Goal: Task Accomplishment & Management: Complete application form

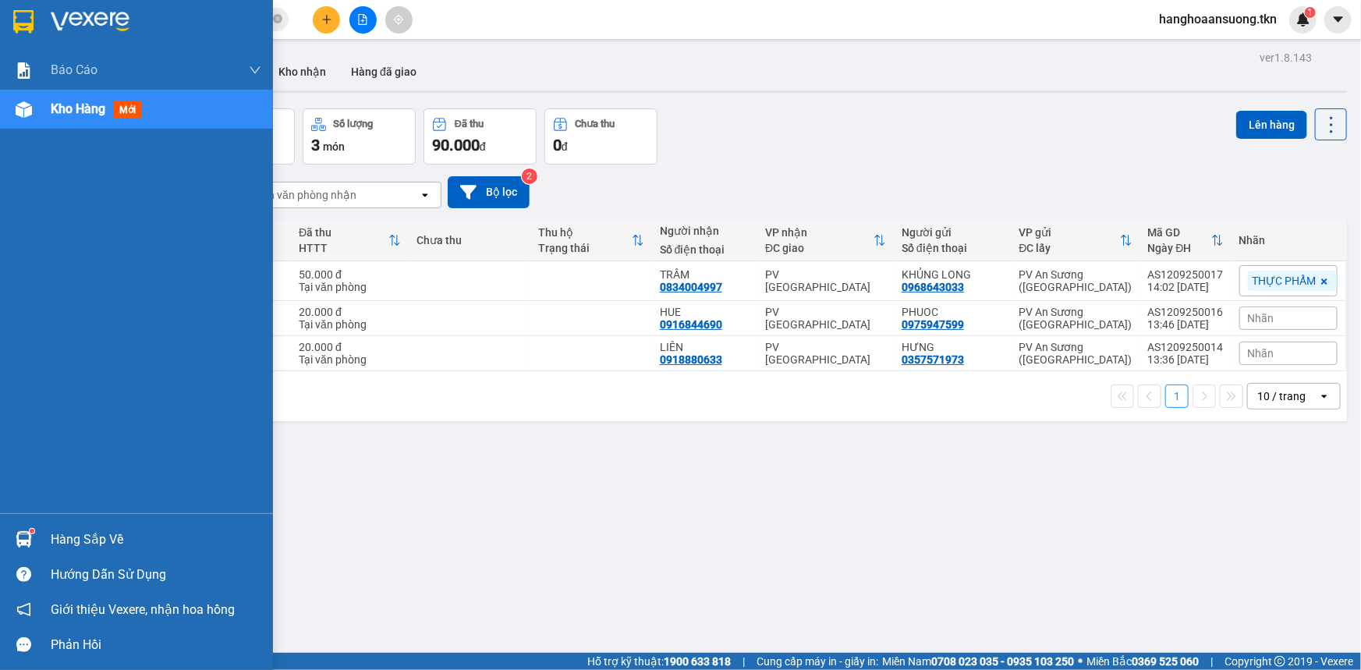
click at [27, 529] on div at bounding box center [23, 539] width 27 height 27
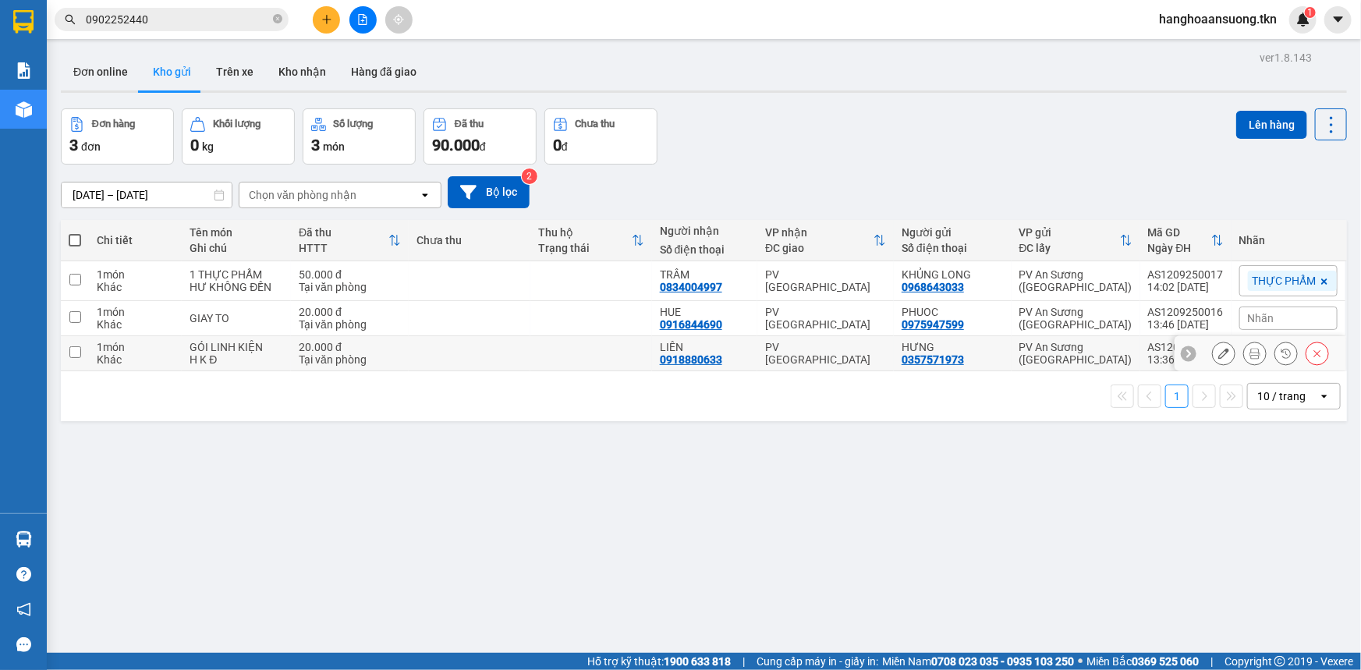
click at [437, 349] on section "Kết quả tìm kiếm ( 1 ) Bộ lọc Mã ĐH Trạng thái Món hàng Thu hộ Tổng cước Chưa c…" at bounding box center [680, 335] width 1361 height 670
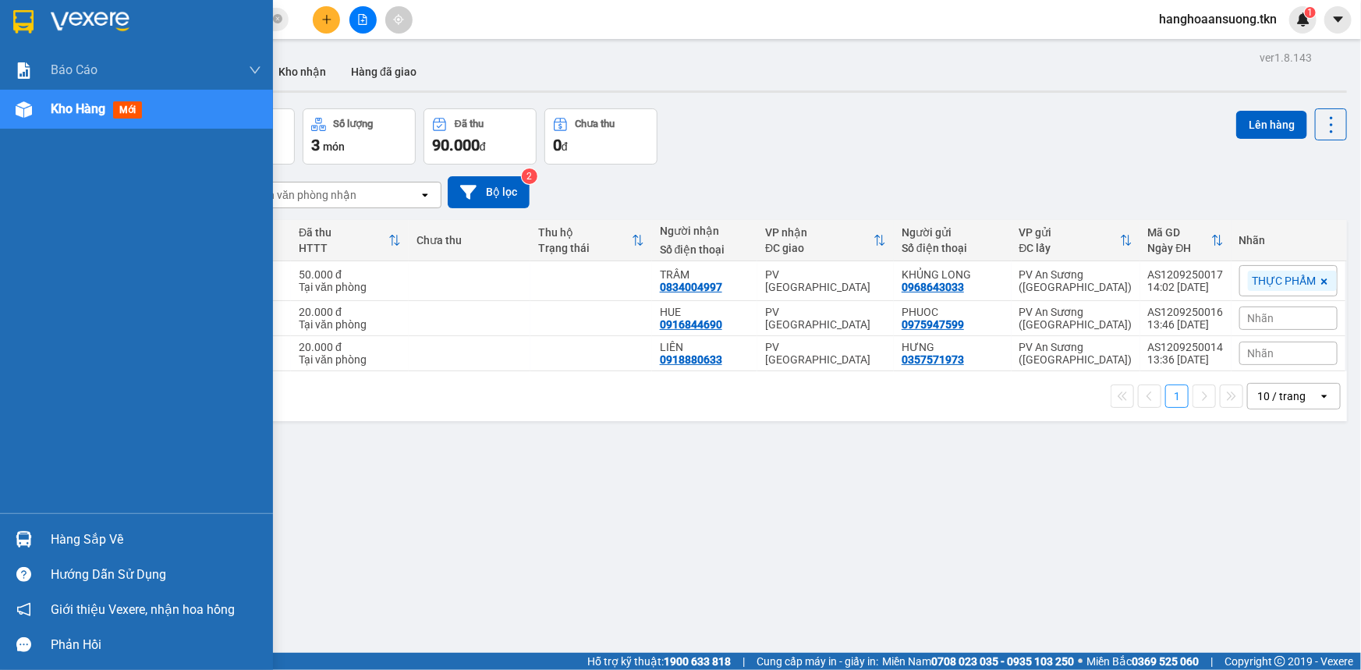
click at [36, 535] on div at bounding box center [23, 539] width 27 height 27
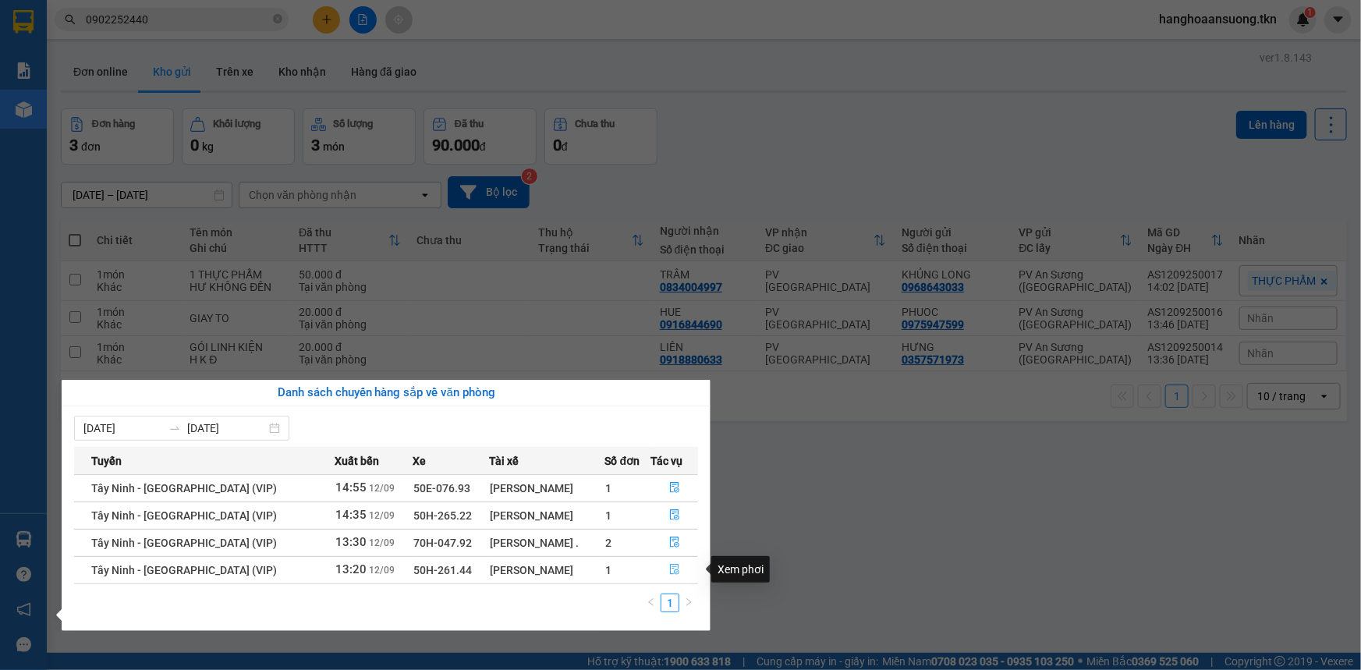
click at [674, 570] on icon "file-done" at bounding box center [674, 569] width 11 height 11
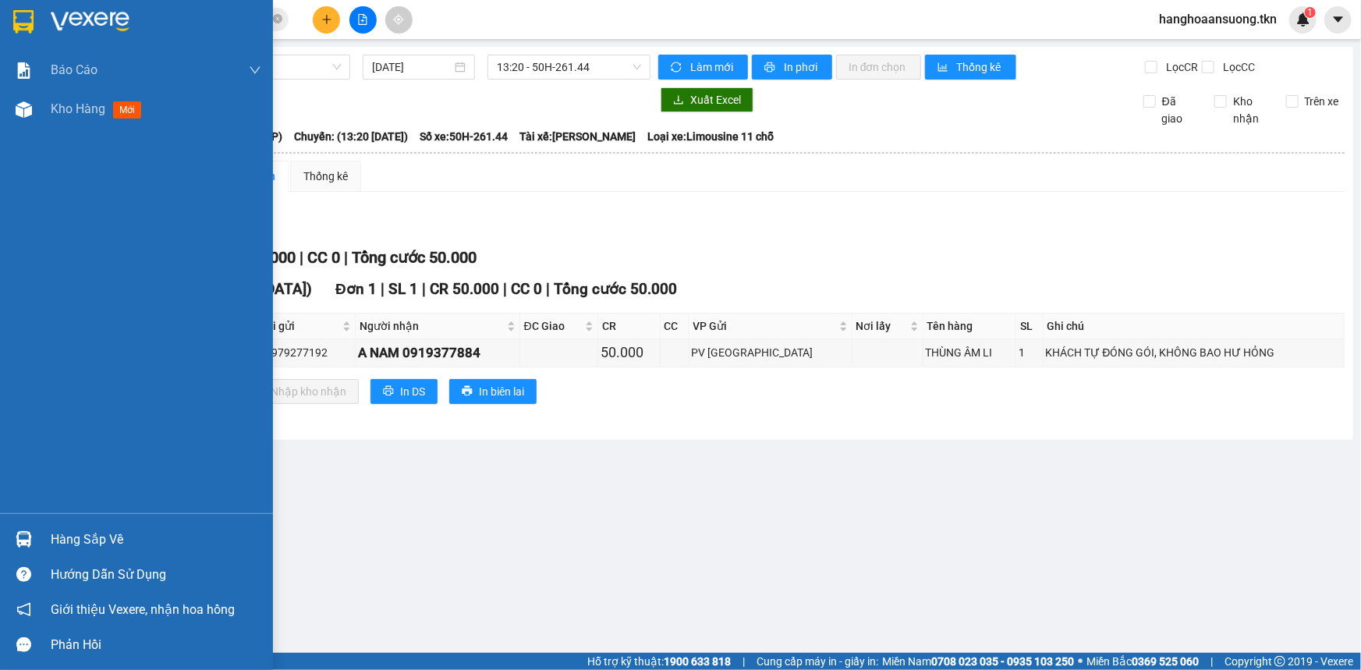
click at [29, 16] on img at bounding box center [23, 21] width 20 height 23
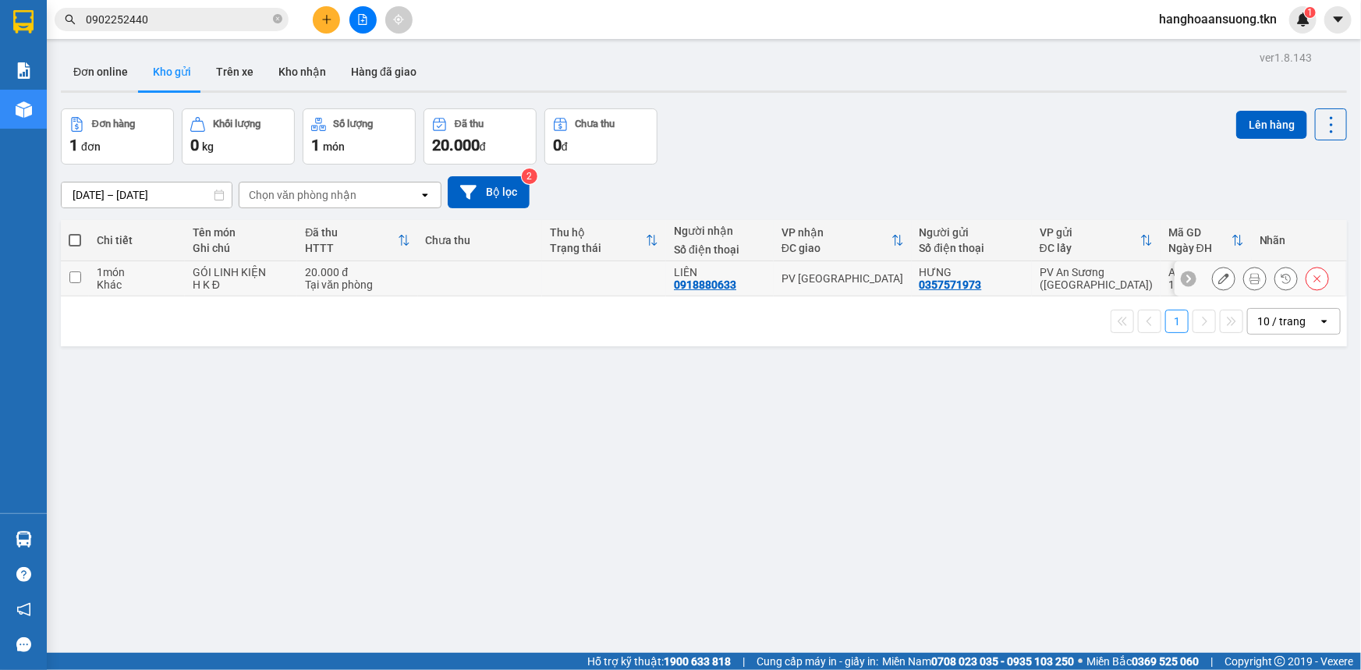
click at [87, 278] on td at bounding box center [75, 278] width 28 height 35
checkbox input "true"
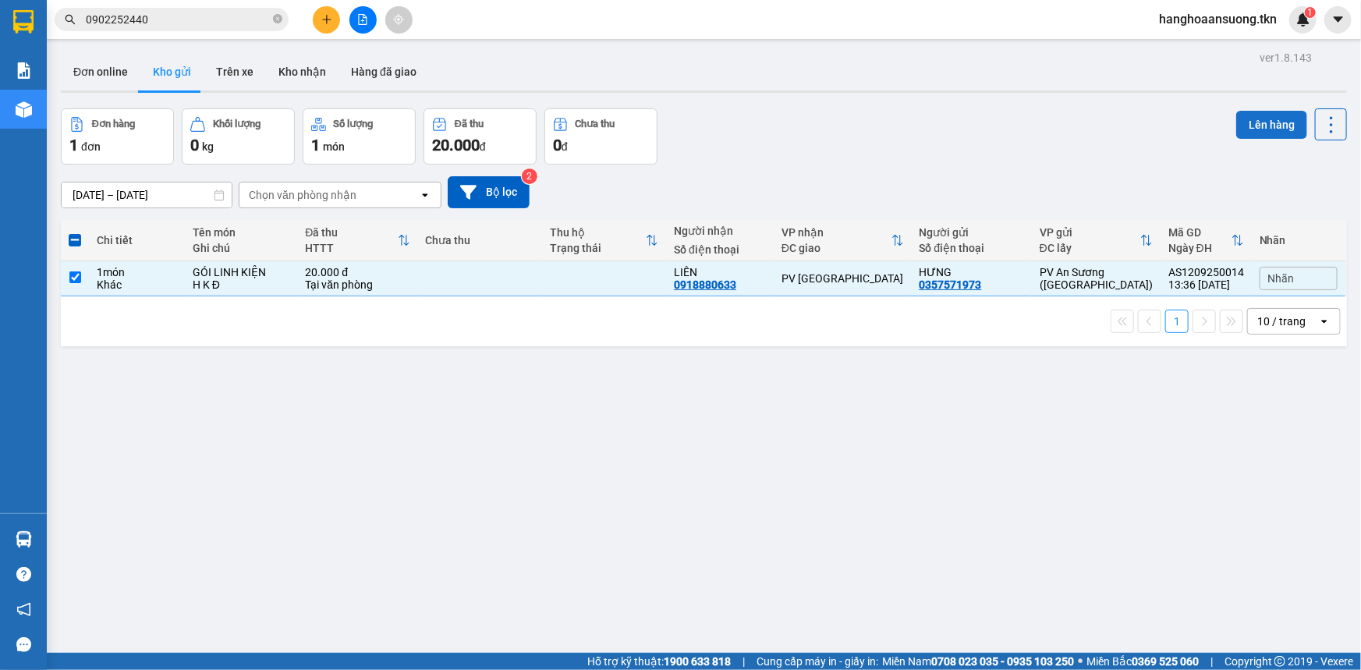
click at [1283, 118] on button "Lên hàng" at bounding box center [1271, 125] width 71 height 28
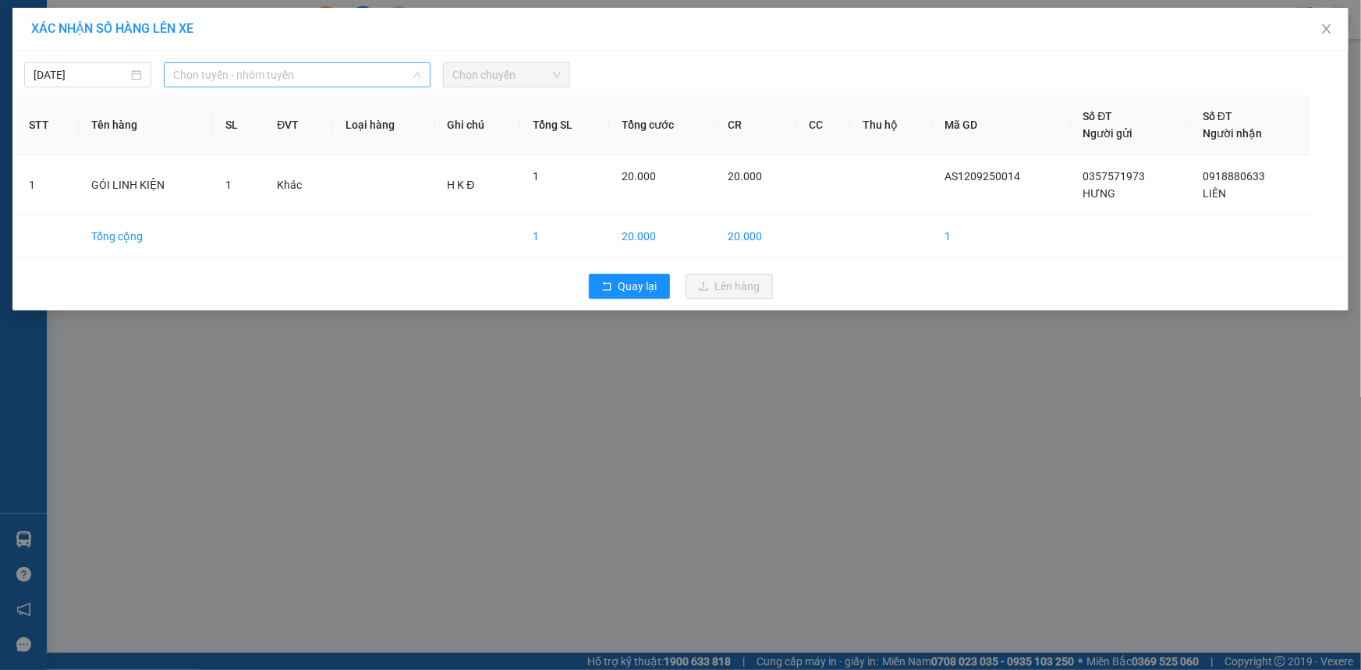
click at [388, 75] on span "Chọn tuyến - nhóm tuyến" at bounding box center [297, 74] width 248 height 23
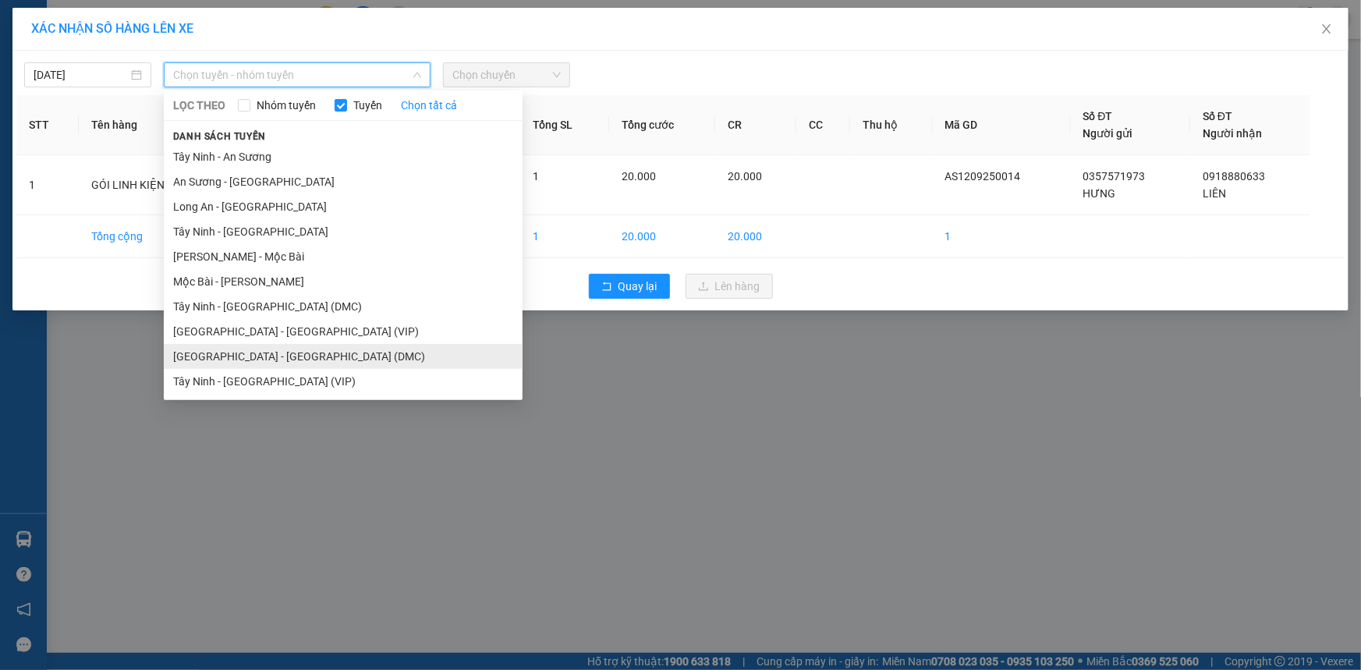
click at [234, 363] on li "[GEOGRAPHIC_DATA] - [GEOGRAPHIC_DATA] (DMC)" at bounding box center [343, 356] width 359 height 25
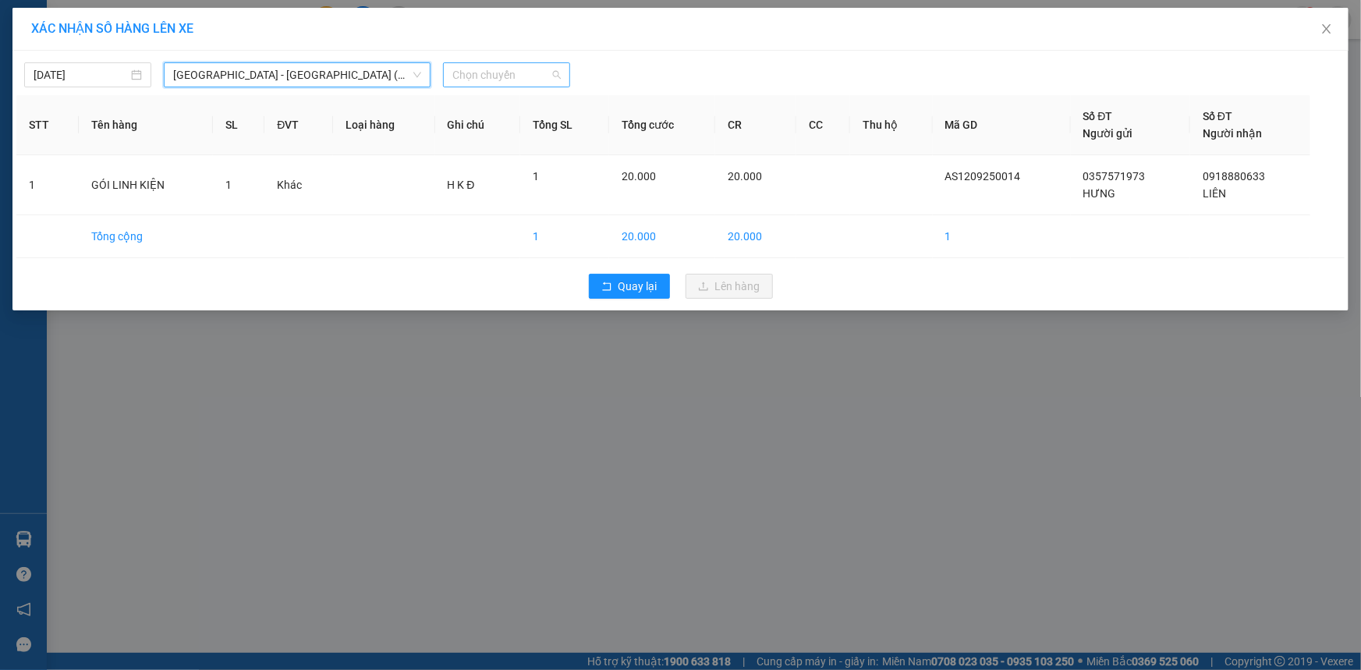
click at [506, 73] on span "Chọn chuyến" at bounding box center [506, 74] width 108 height 23
type input "5862"
click at [511, 105] on div "14:20 - 50H-258.62" at bounding box center [513, 106] width 122 height 17
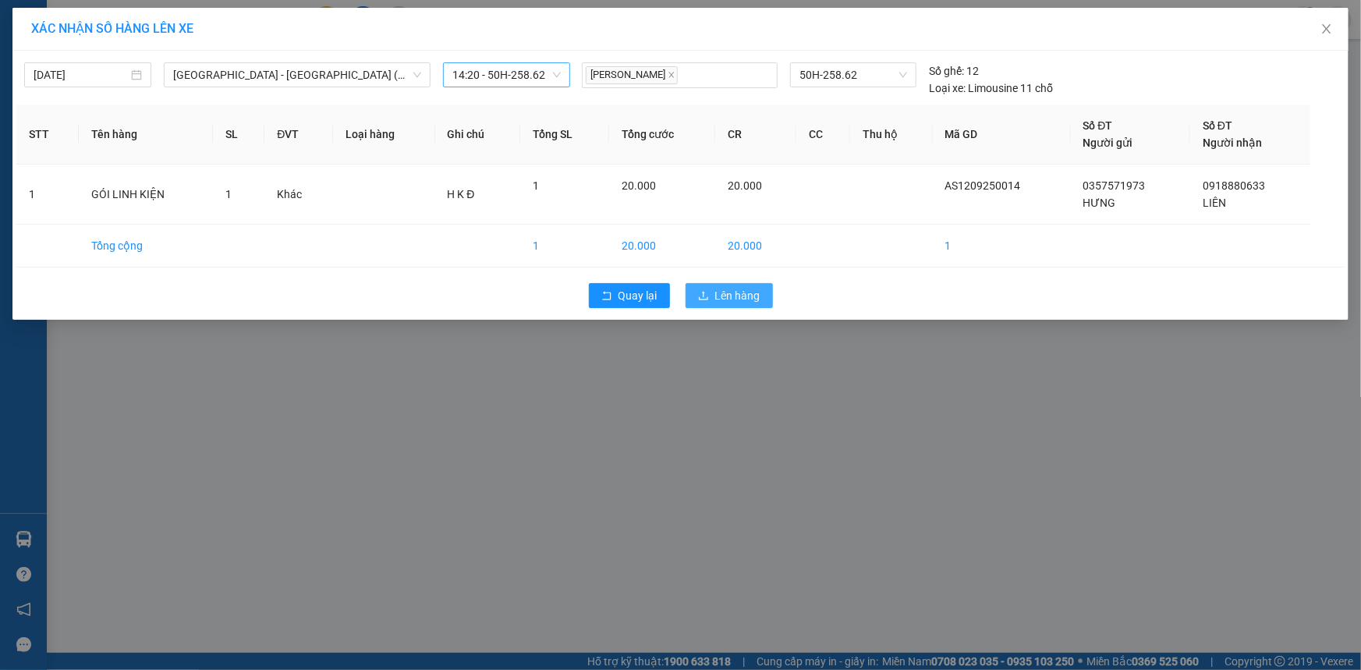
click at [759, 290] on span "Lên hàng" at bounding box center [737, 295] width 45 height 17
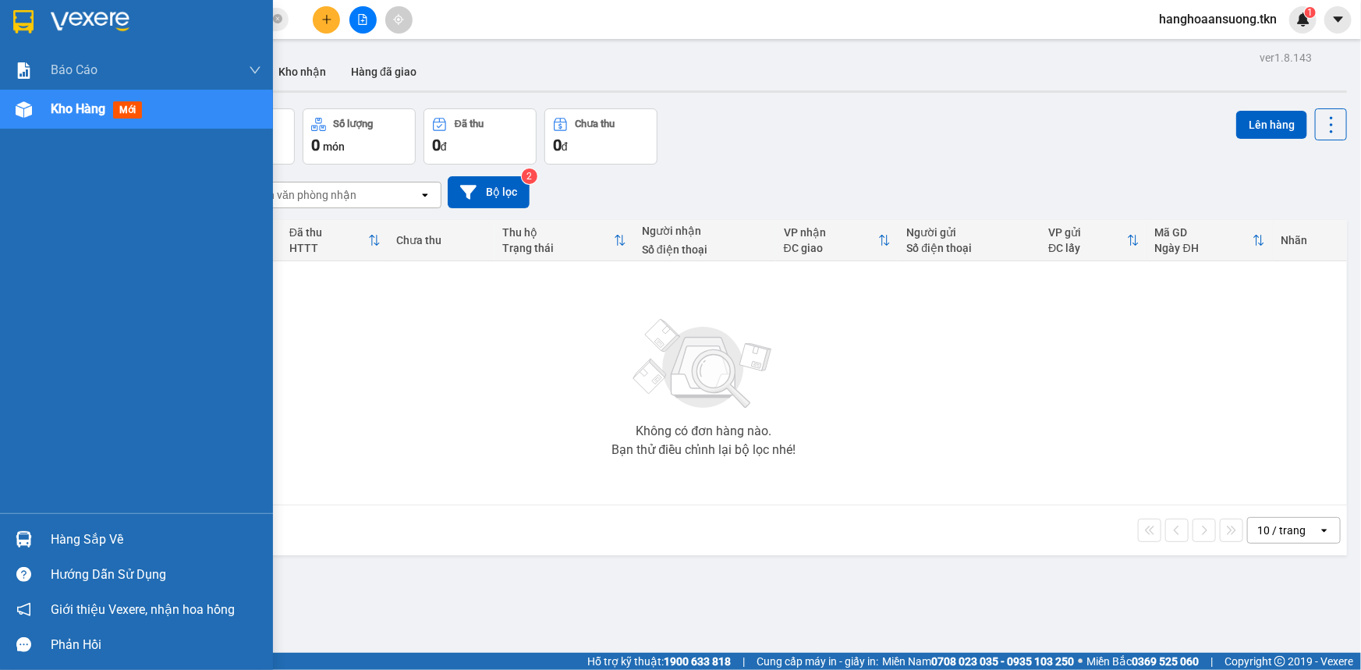
click at [16, 530] on div at bounding box center [23, 539] width 27 height 27
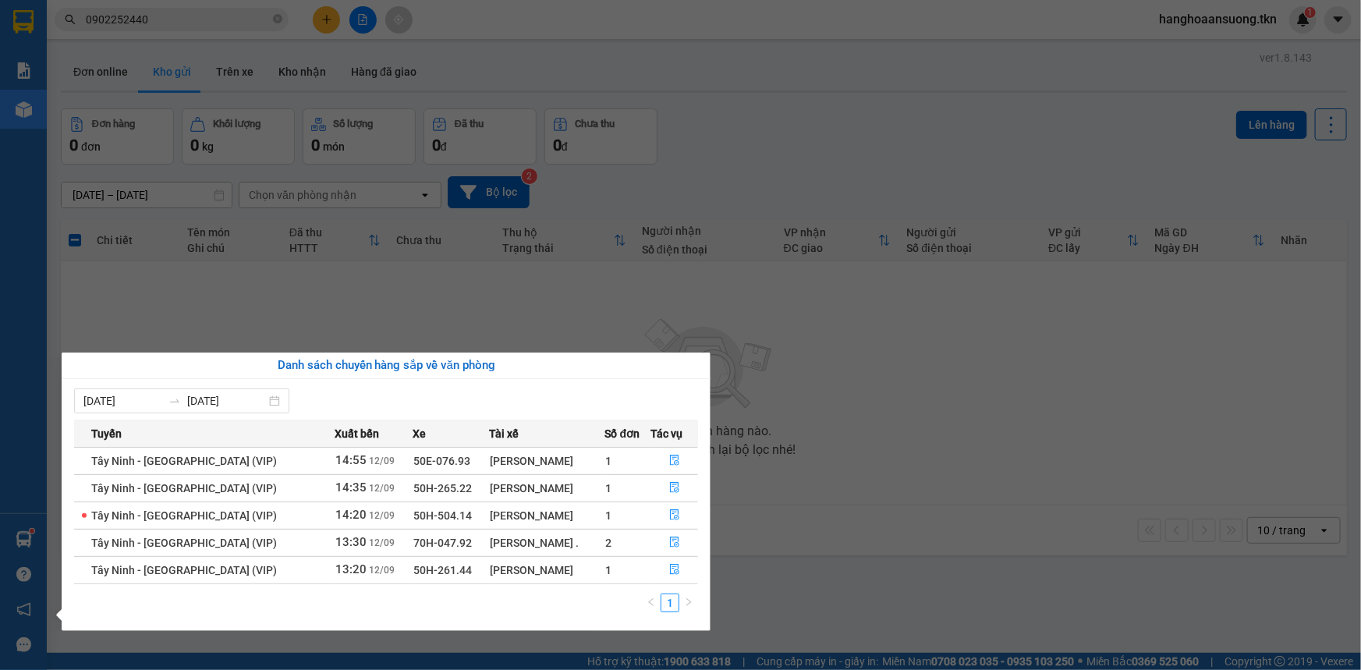
click at [304, 307] on section "Kết quả tìm kiếm ( 1 ) Bộ lọc Mã ĐH Trạng thái Món hàng Thu hộ Tổng cước Chưa c…" at bounding box center [680, 335] width 1361 height 670
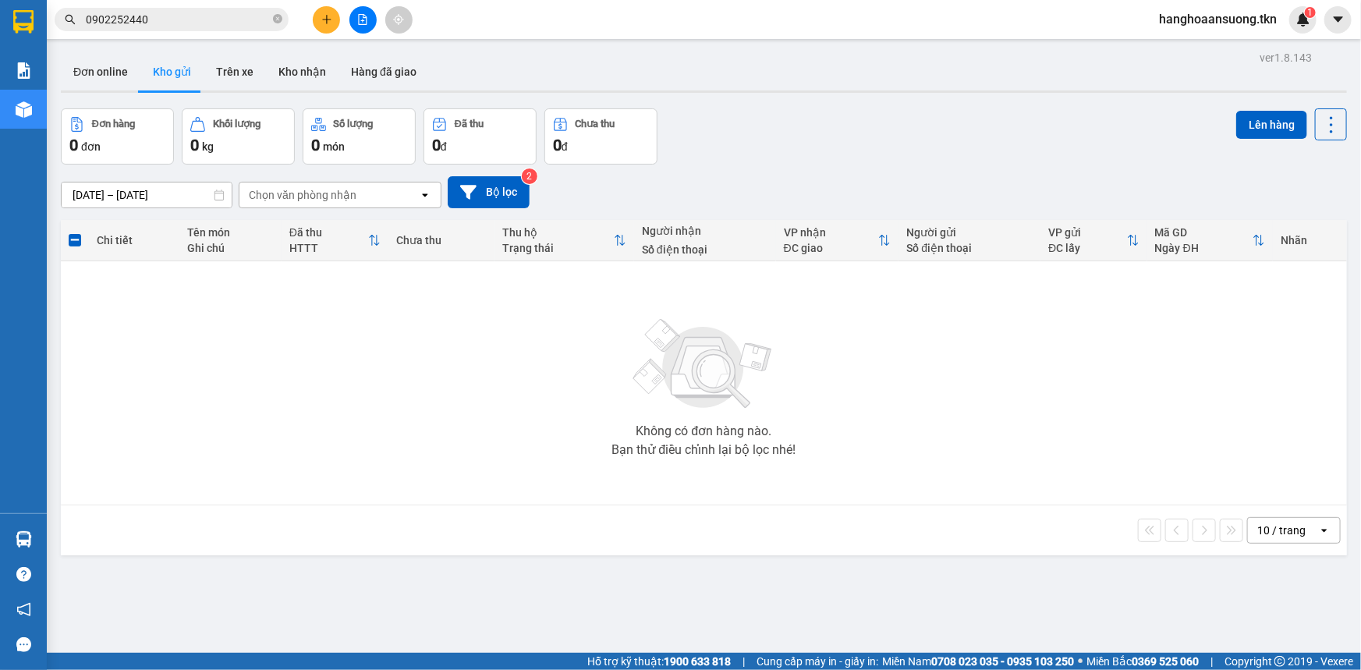
click at [158, 70] on button "Kho gửi" at bounding box center [171, 71] width 63 height 37
click at [130, 59] on button "Đơn online" at bounding box center [101, 71] width 80 height 37
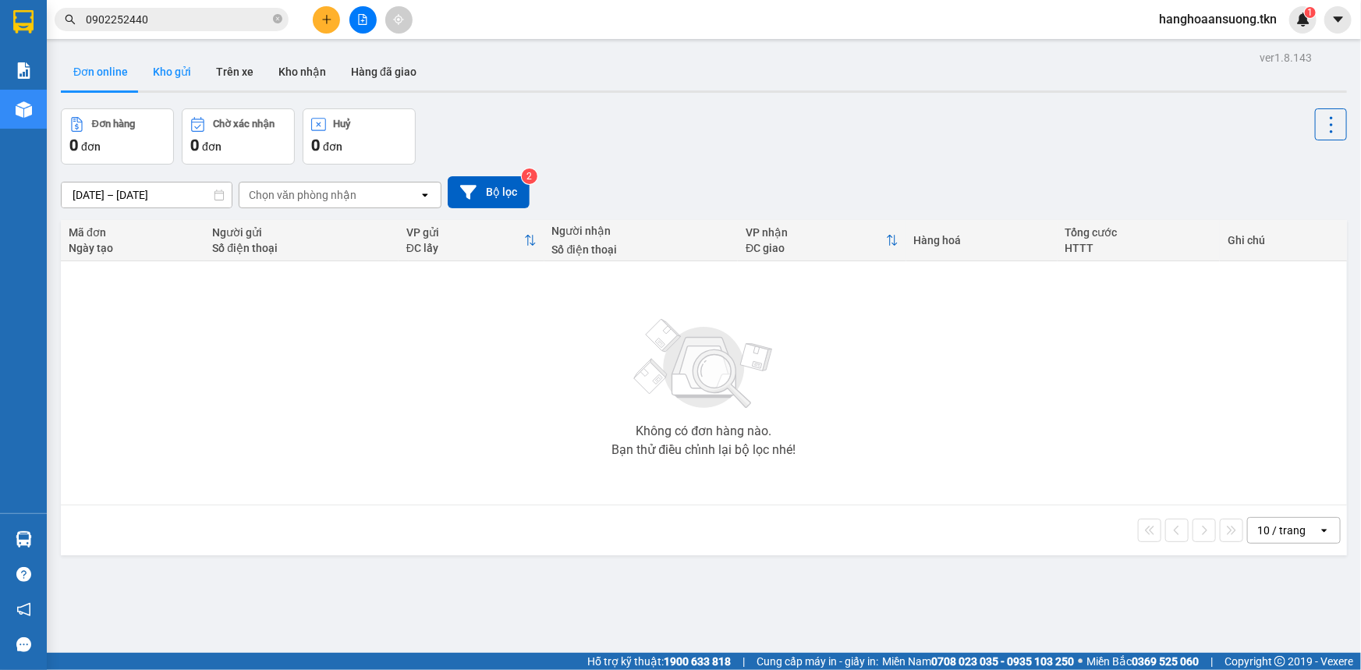
click at [153, 76] on button "Kho gửi" at bounding box center [171, 71] width 63 height 37
type input "[DATE] – [DATE]"
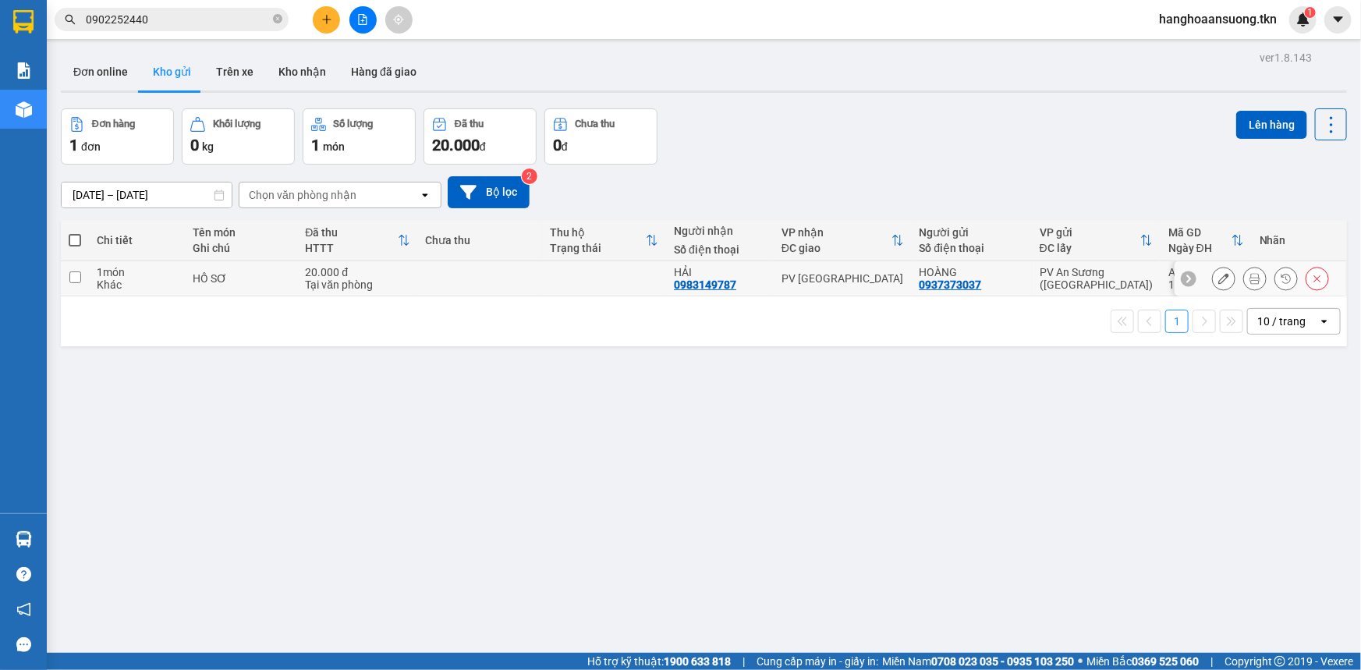
click at [101, 292] on td "1 món Khác" at bounding box center [137, 278] width 96 height 35
checkbox input "true"
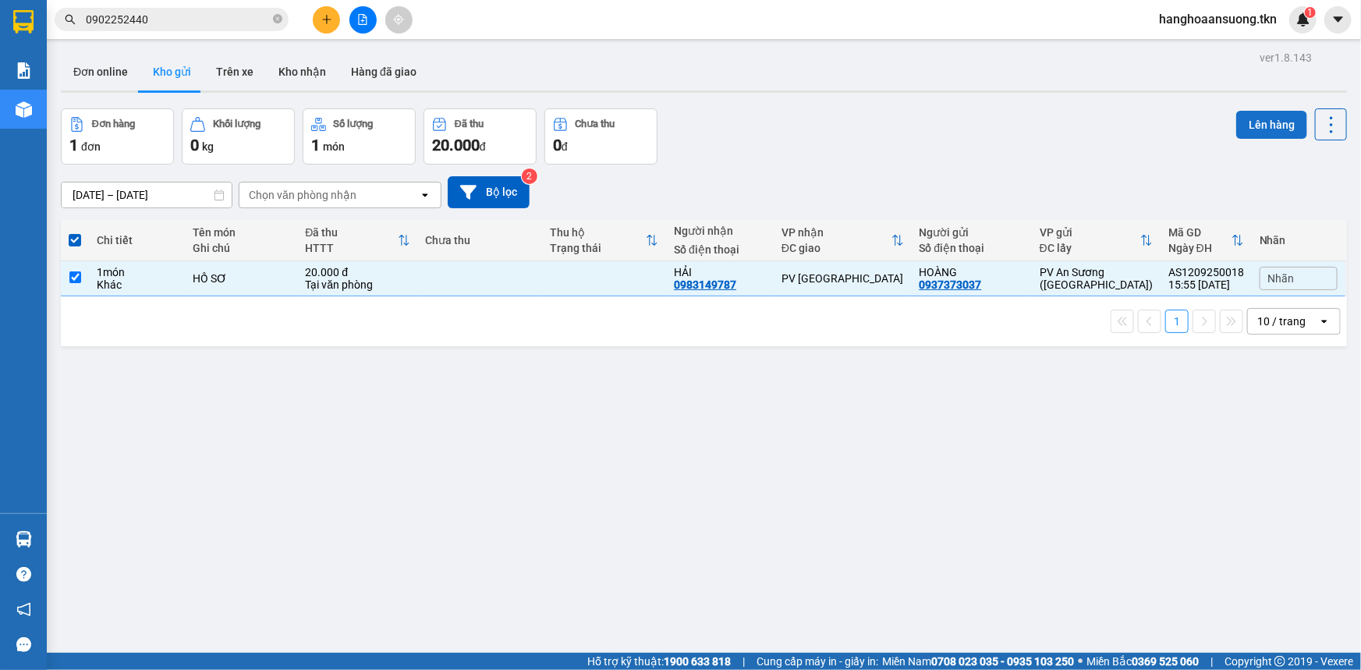
click at [1242, 126] on button "Lên hàng" at bounding box center [1271, 125] width 71 height 28
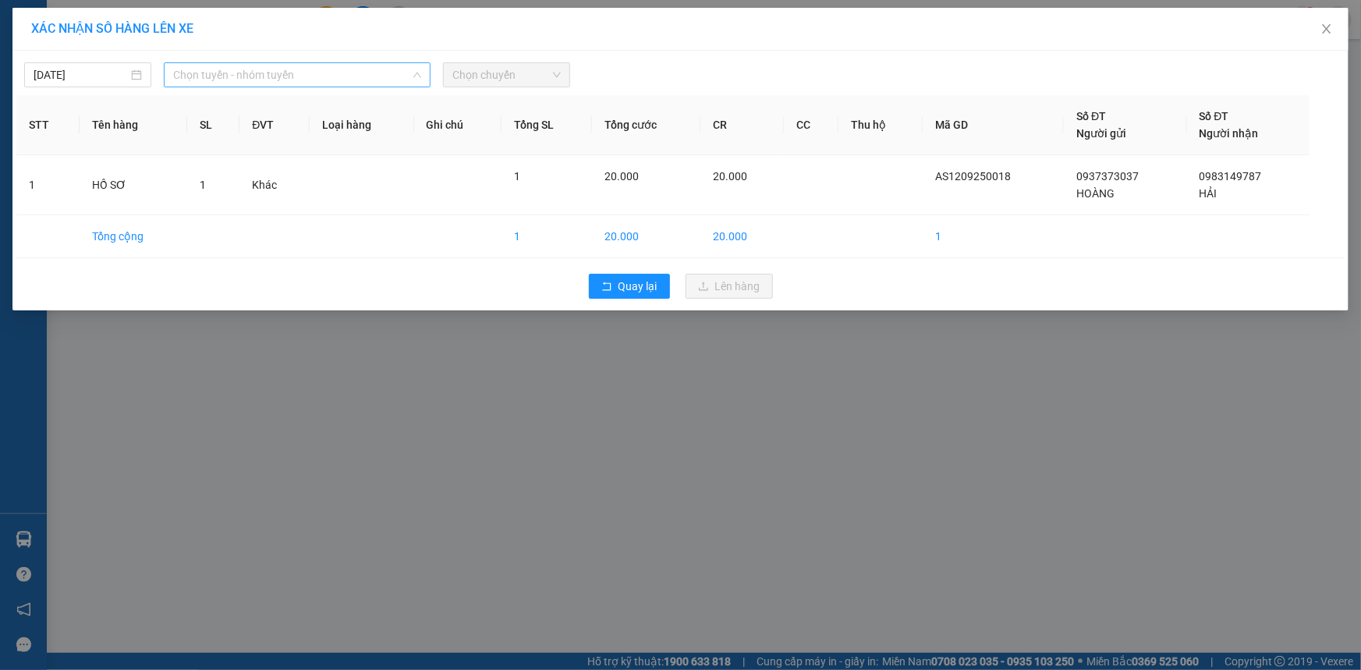
click at [261, 65] on span "Chọn tuyến - nhóm tuyến" at bounding box center [297, 74] width 248 height 23
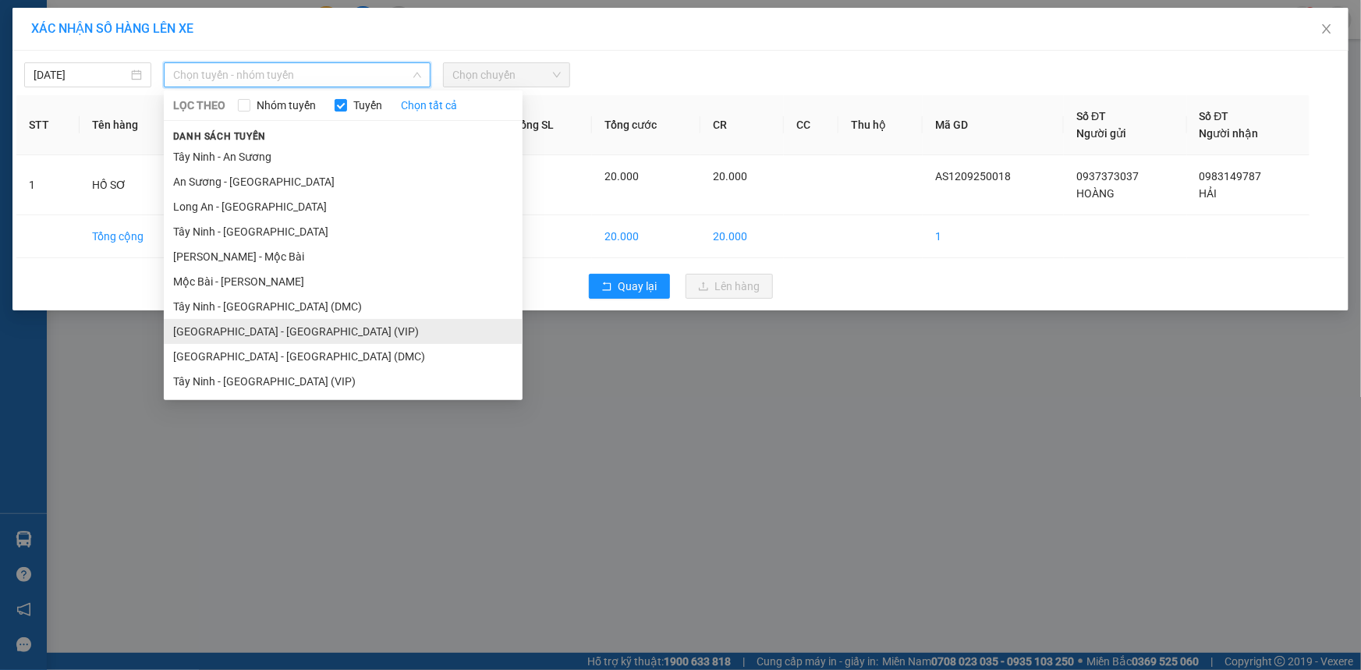
click at [234, 335] on li "[GEOGRAPHIC_DATA] - [GEOGRAPHIC_DATA] (VIP)" at bounding box center [343, 331] width 359 height 25
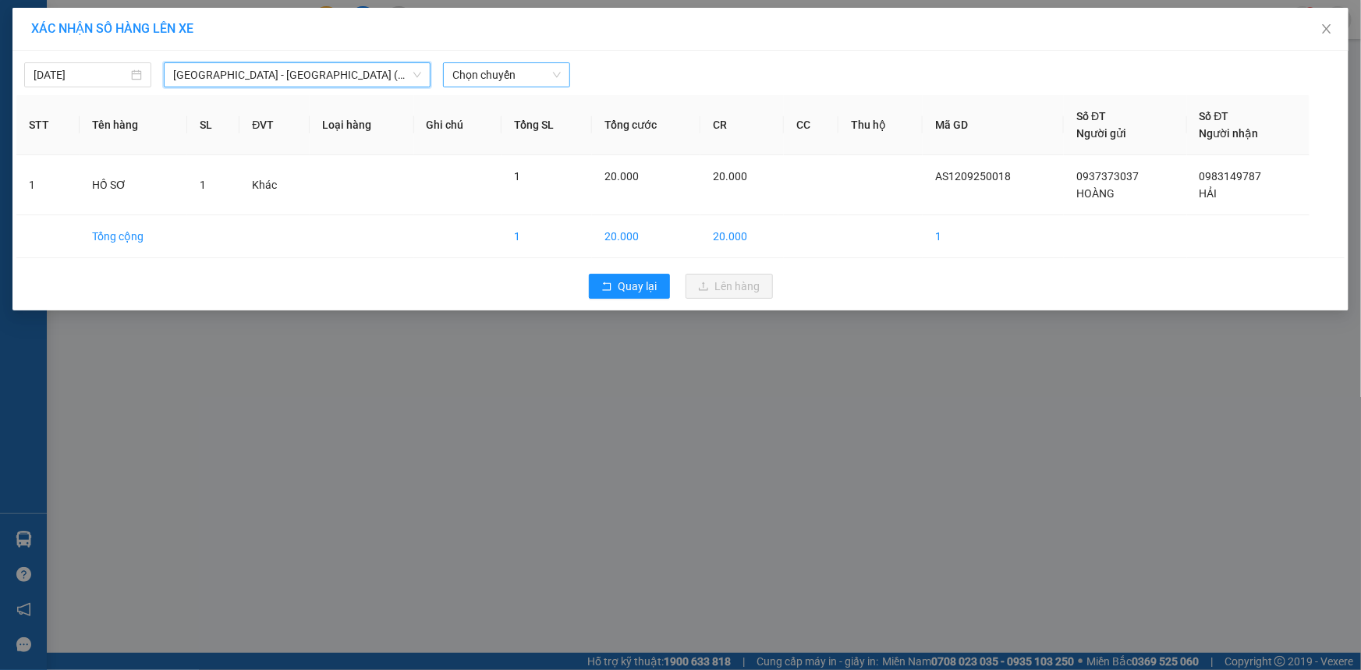
click at [495, 64] on span "Chọn chuyến" at bounding box center [506, 74] width 108 height 23
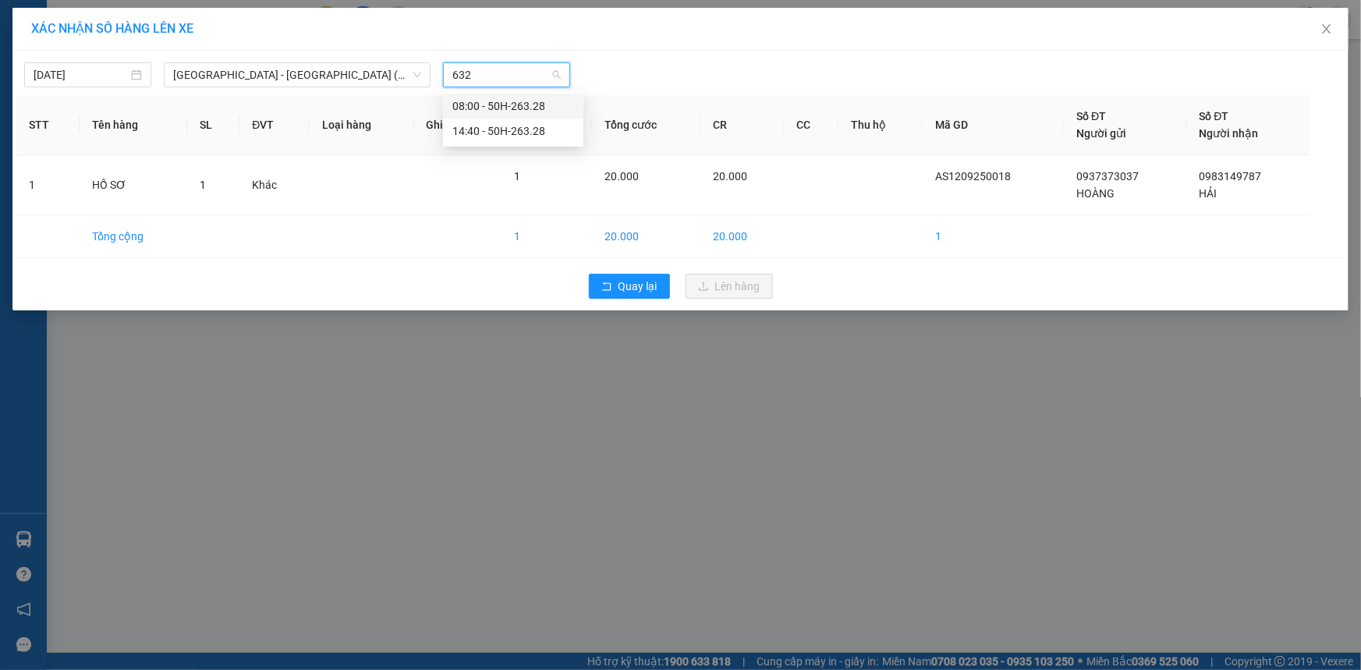
type input "6328"
click at [534, 129] on div "14:40 - 50H-263.28" at bounding box center [513, 130] width 122 height 17
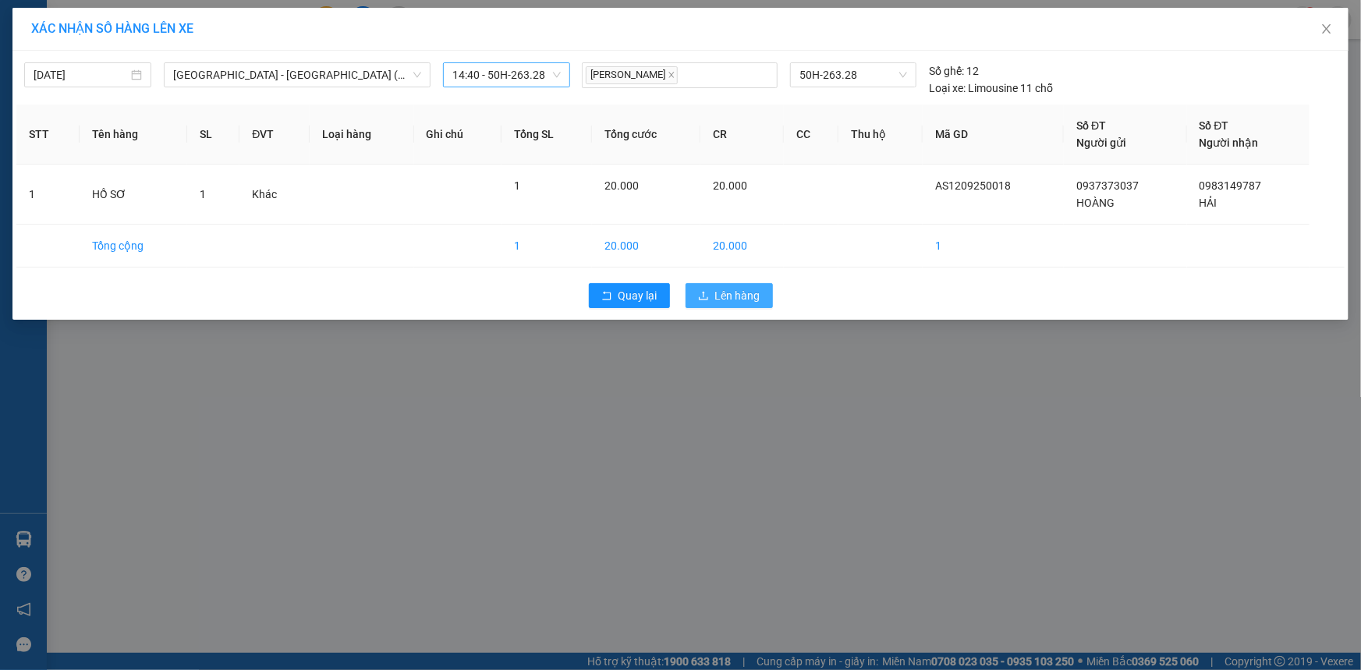
click at [718, 300] on span "Lên hàng" at bounding box center [737, 295] width 45 height 17
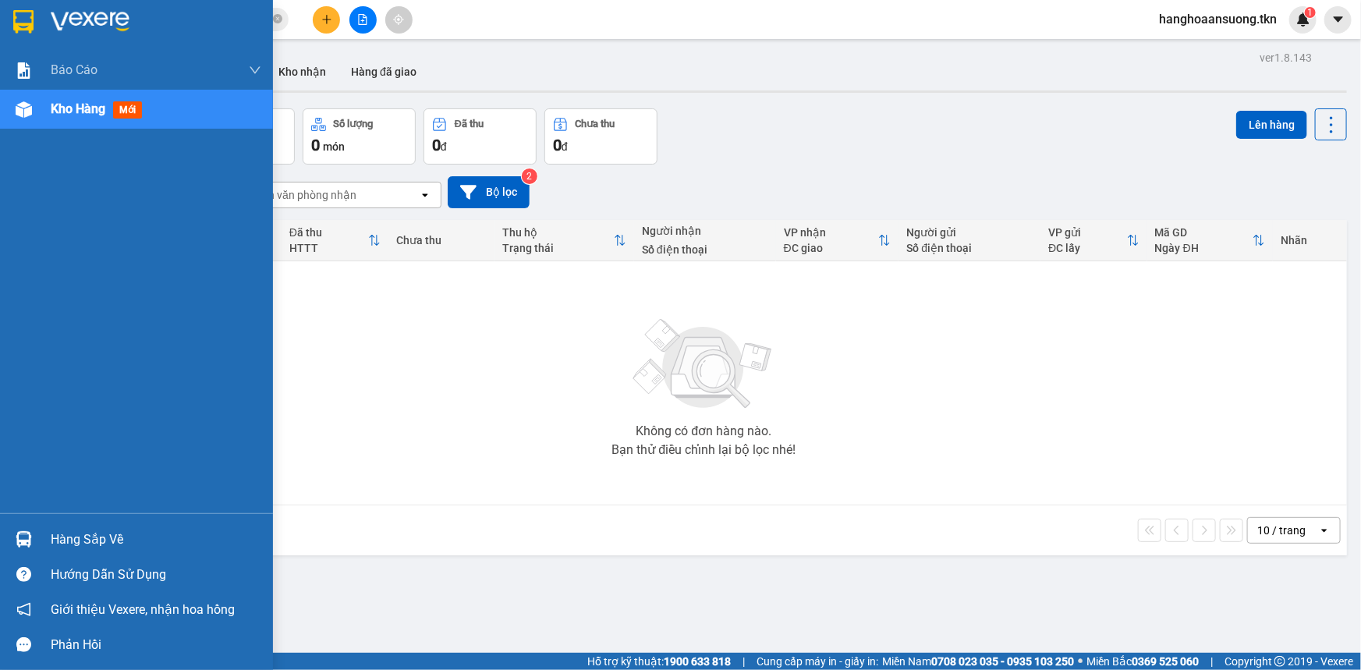
click at [59, 544] on div "Hàng sắp về" at bounding box center [156, 539] width 211 height 23
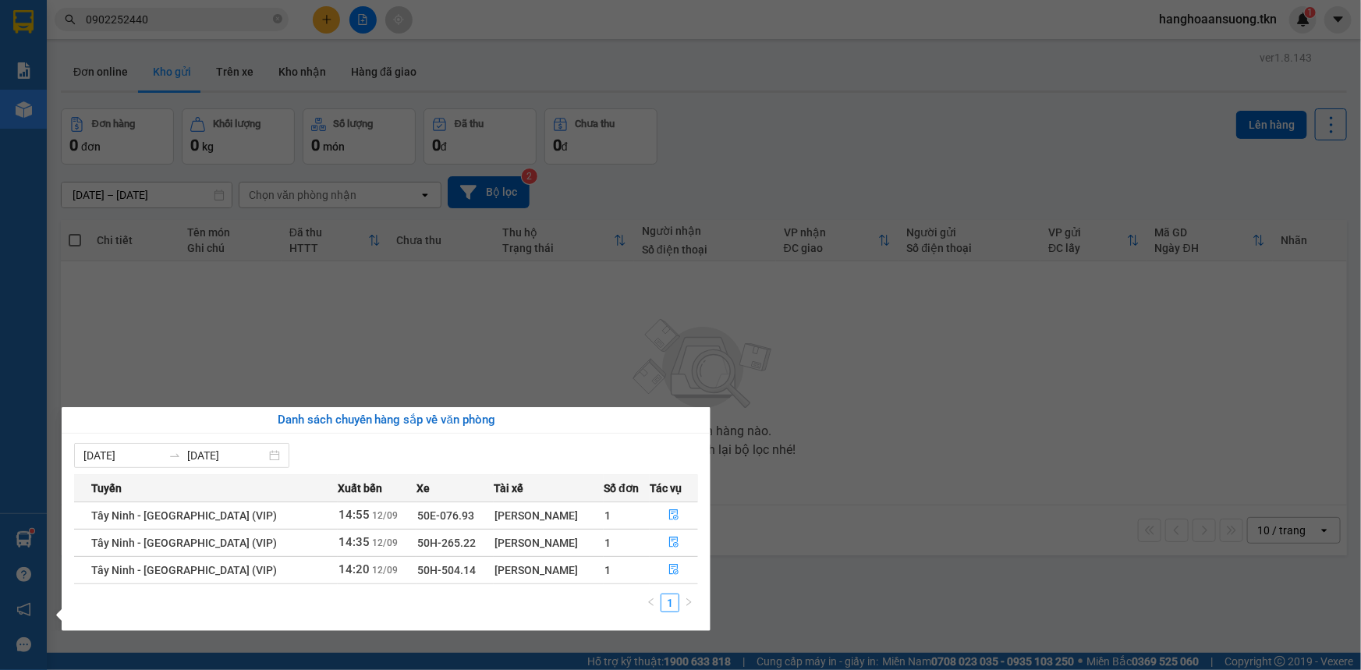
click at [353, 306] on section "Kết quả tìm kiếm ( 1 ) Bộ lọc Mã ĐH Trạng thái Món hàng Thu hộ Tổng cước Chưa c…" at bounding box center [680, 335] width 1361 height 670
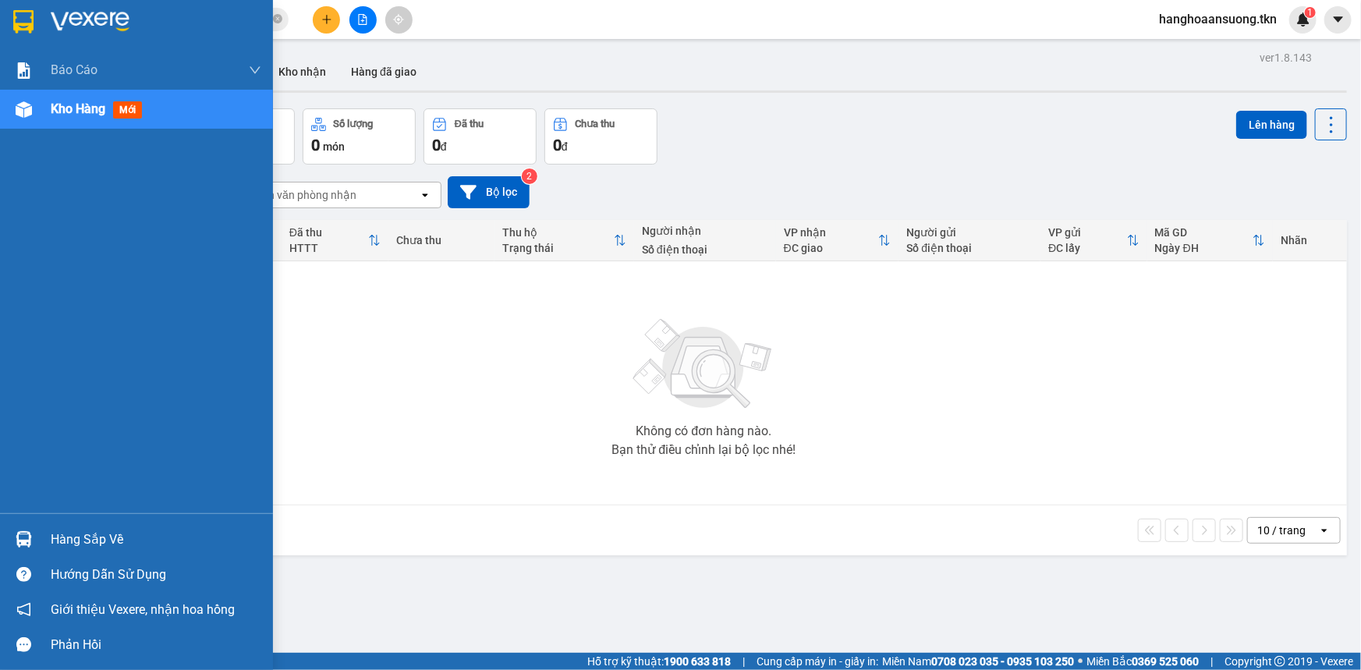
click at [13, 23] on img at bounding box center [23, 21] width 20 height 23
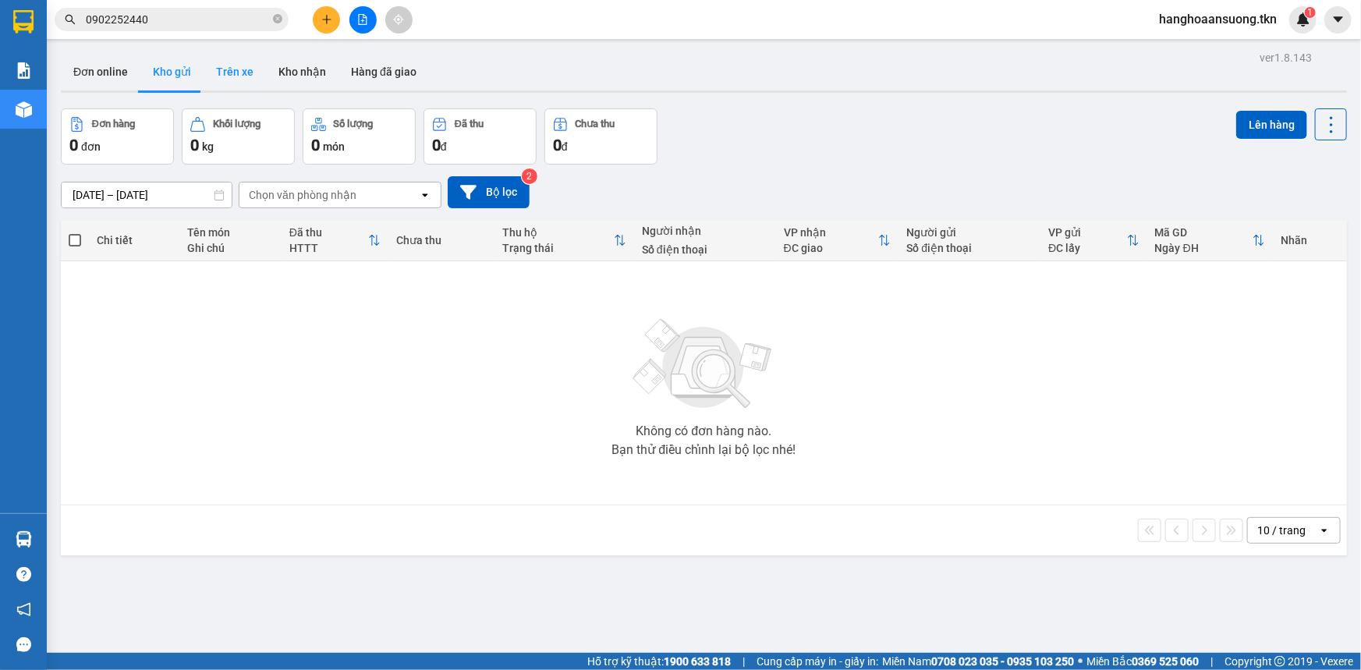
click at [241, 79] on button "Trên xe" at bounding box center [235, 71] width 62 height 37
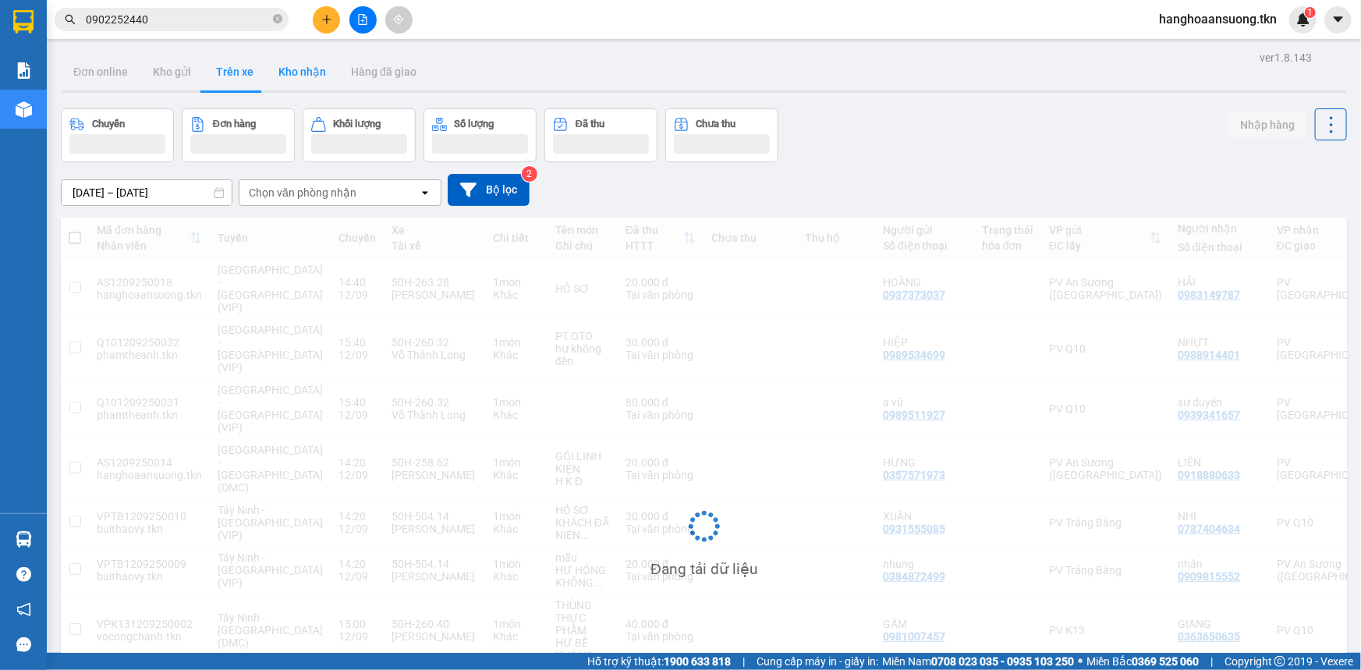
click at [318, 80] on button "Kho nhận" at bounding box center [302, 71] width 73 height 37
type input "[DATE] – [DATE]"
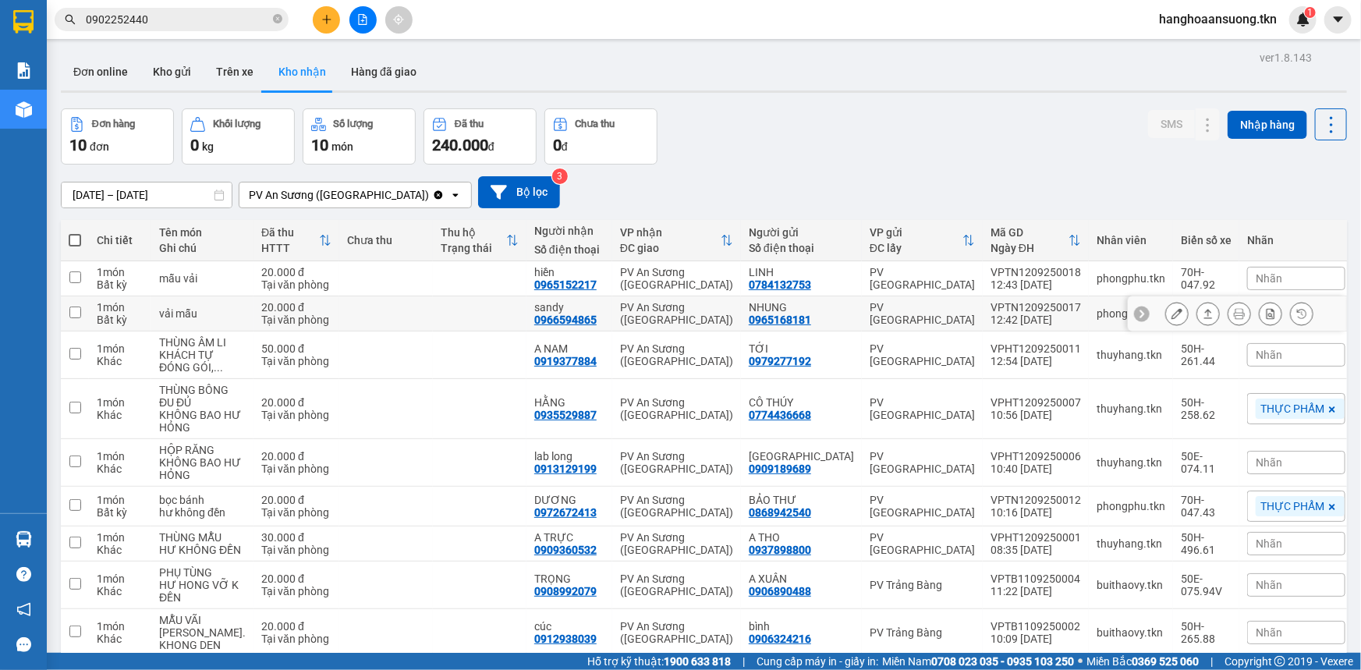
click at [1203, 314] on icon at bounding box center [1208, 313] width 11 height 11
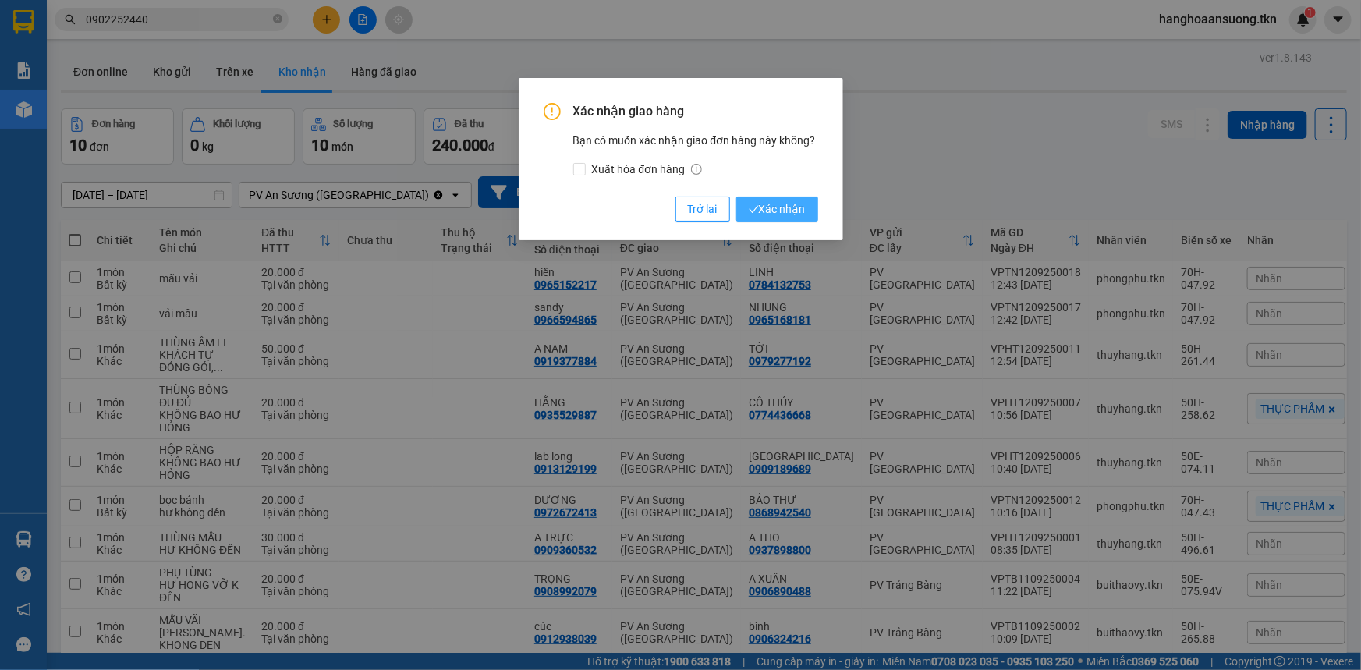
click at [789, 207] on span "Xác nhận" at bounding box center [777, 208] width 57 height 17
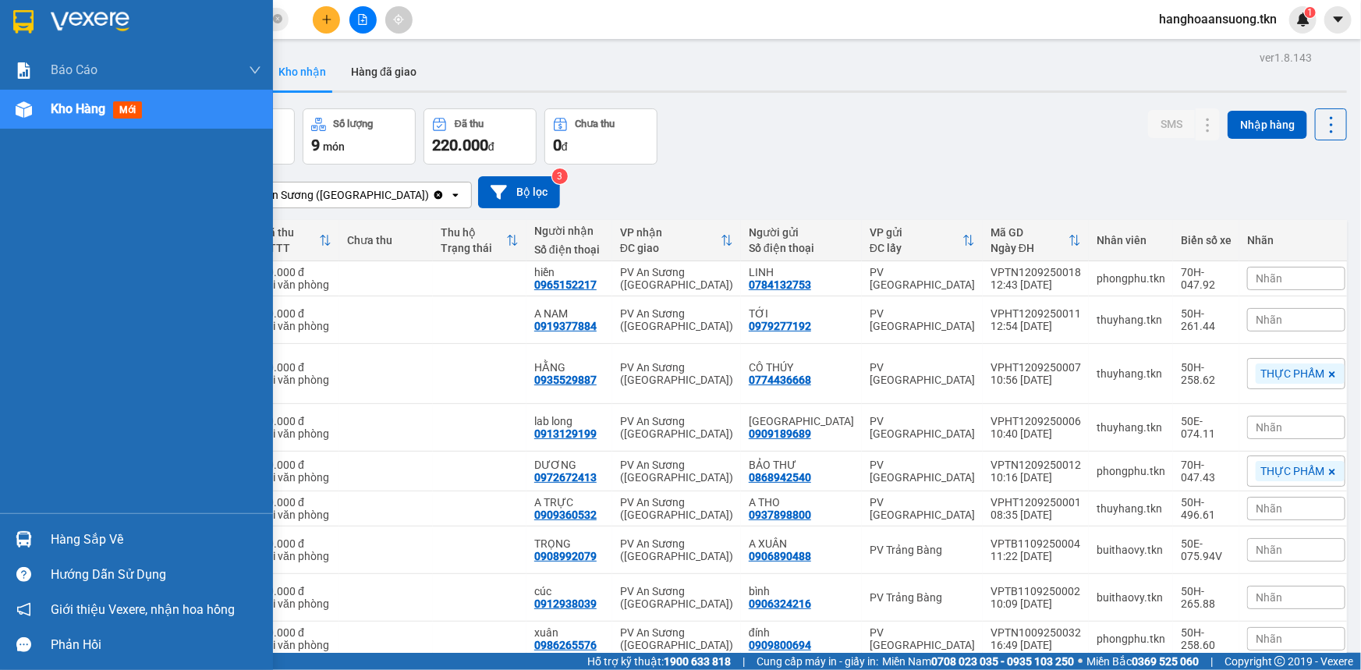
click at [64, 534] on div "Hàng sắp về" at bounding box center [156, 539] width 211 height 23
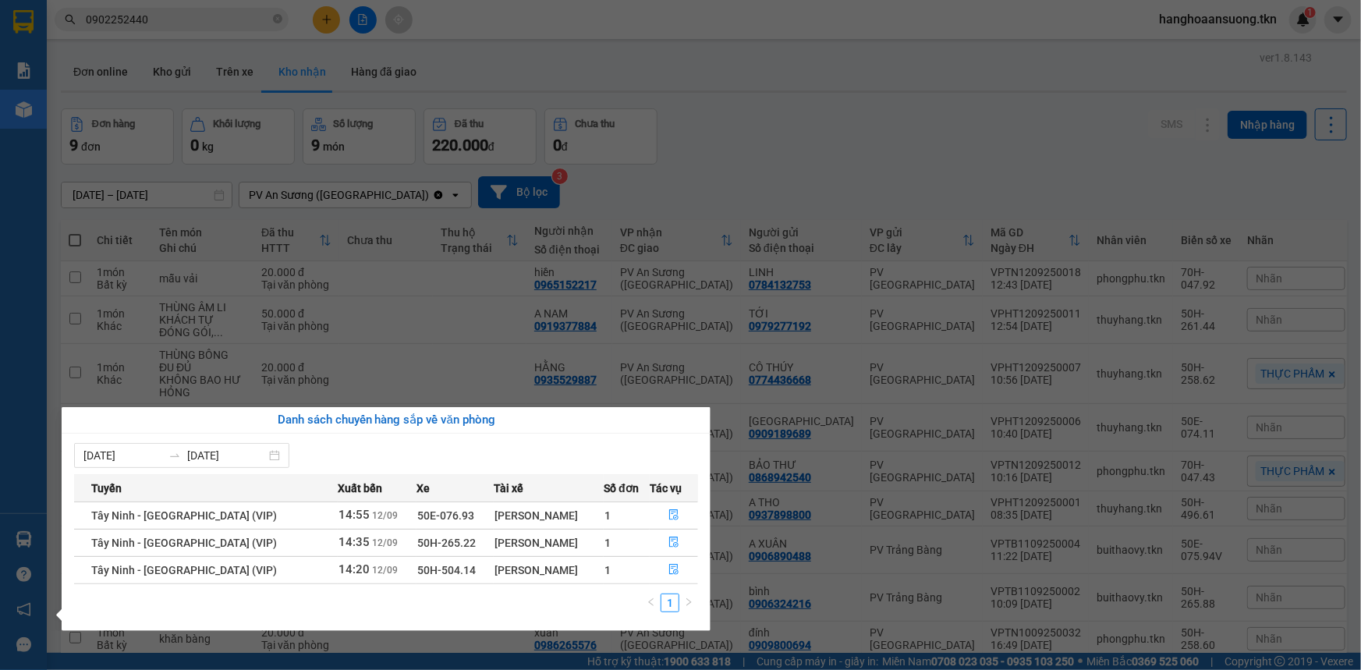
click at [792, 138] on section "Kết quả tìm kiếm ( 1 ) Bộ lọc Mã ĐH Trạng thái Món hàng Thu hộ Tổng cước Chưa c…" at bounding box center [680, 335] width 1361 height 670
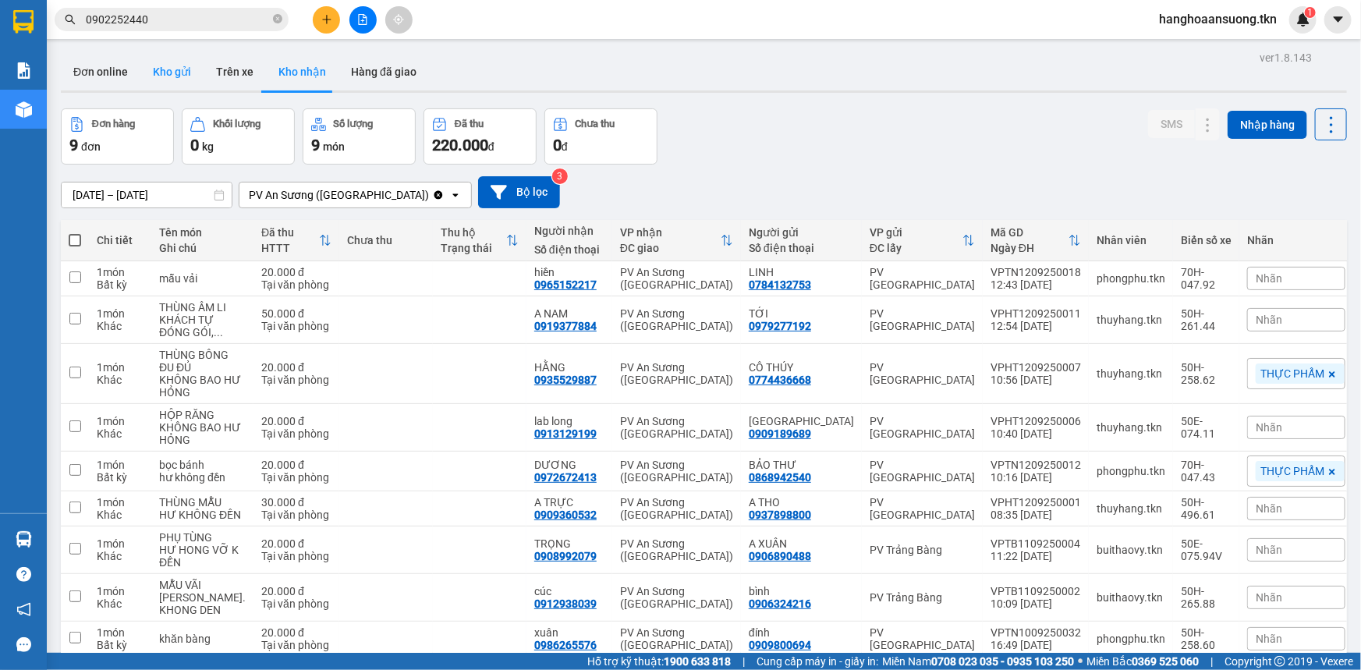
click at [172, 70] on button "Kho gửi" at bounding box center [171, 71] width 63 height 37
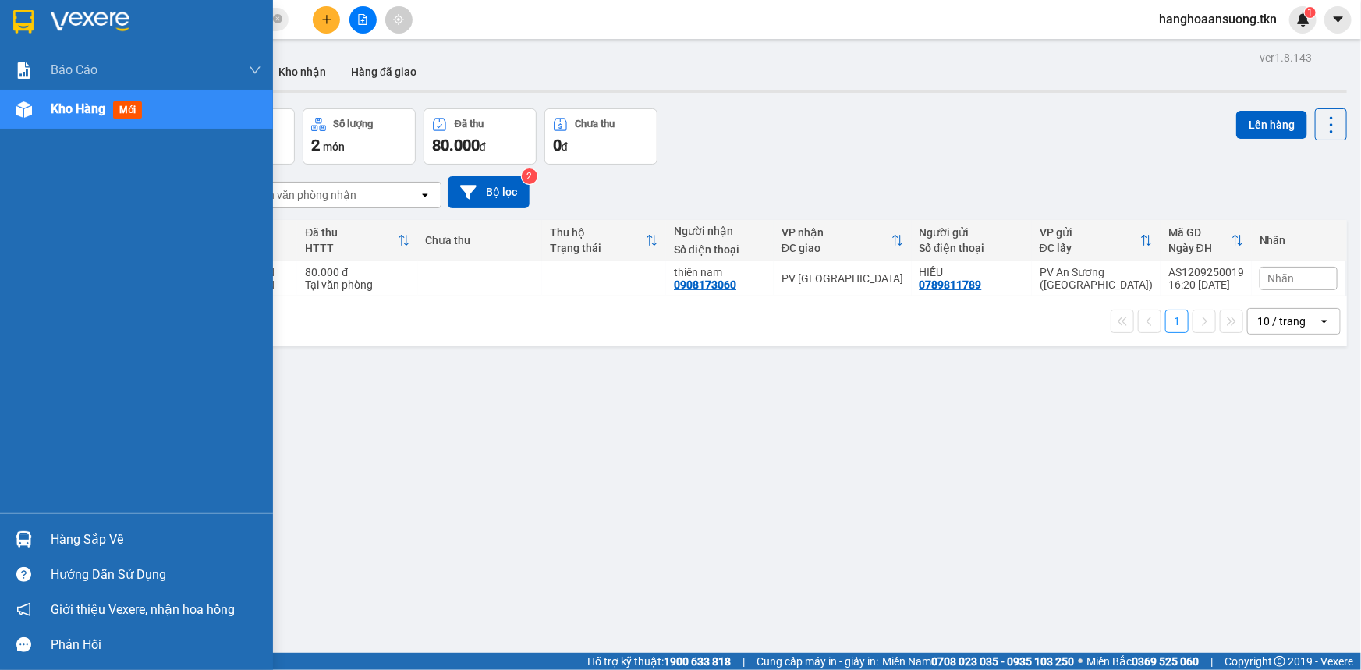
click at [26, 534] on img at bounding box center [24, 539] width 16 height 16
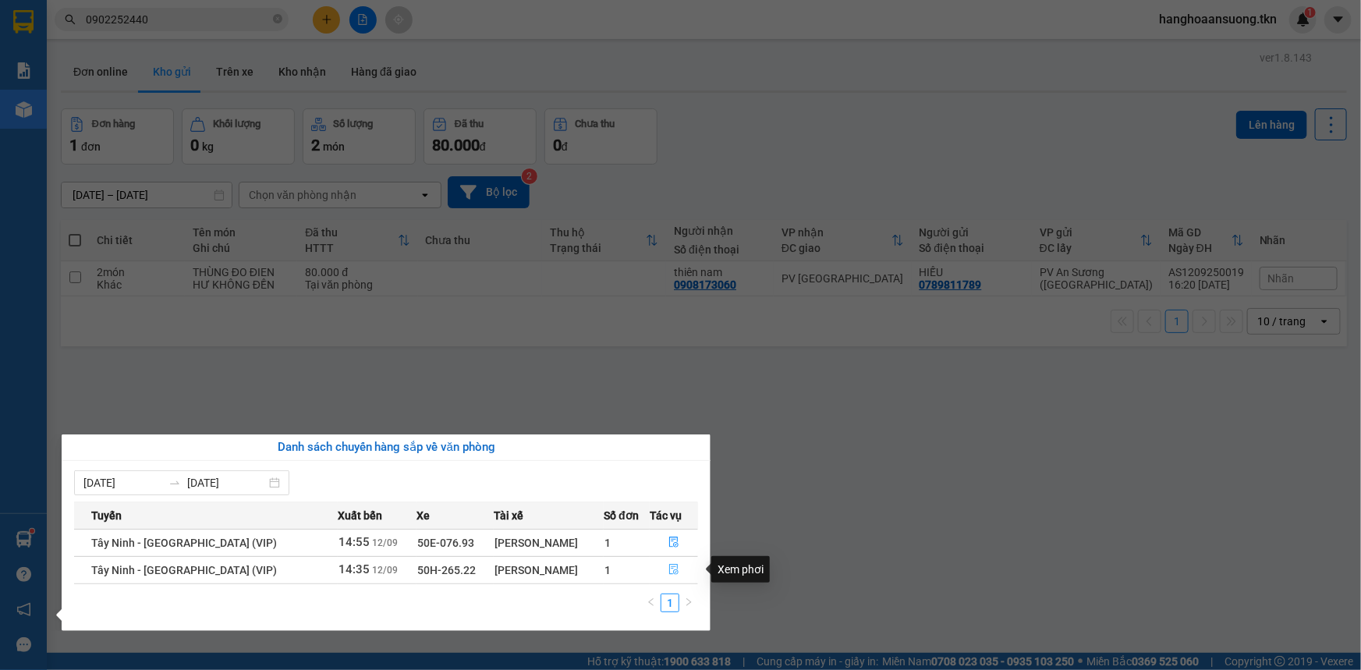
click at [663, 565] on button "button" at bounding box center [674, 570] width 47 height 25
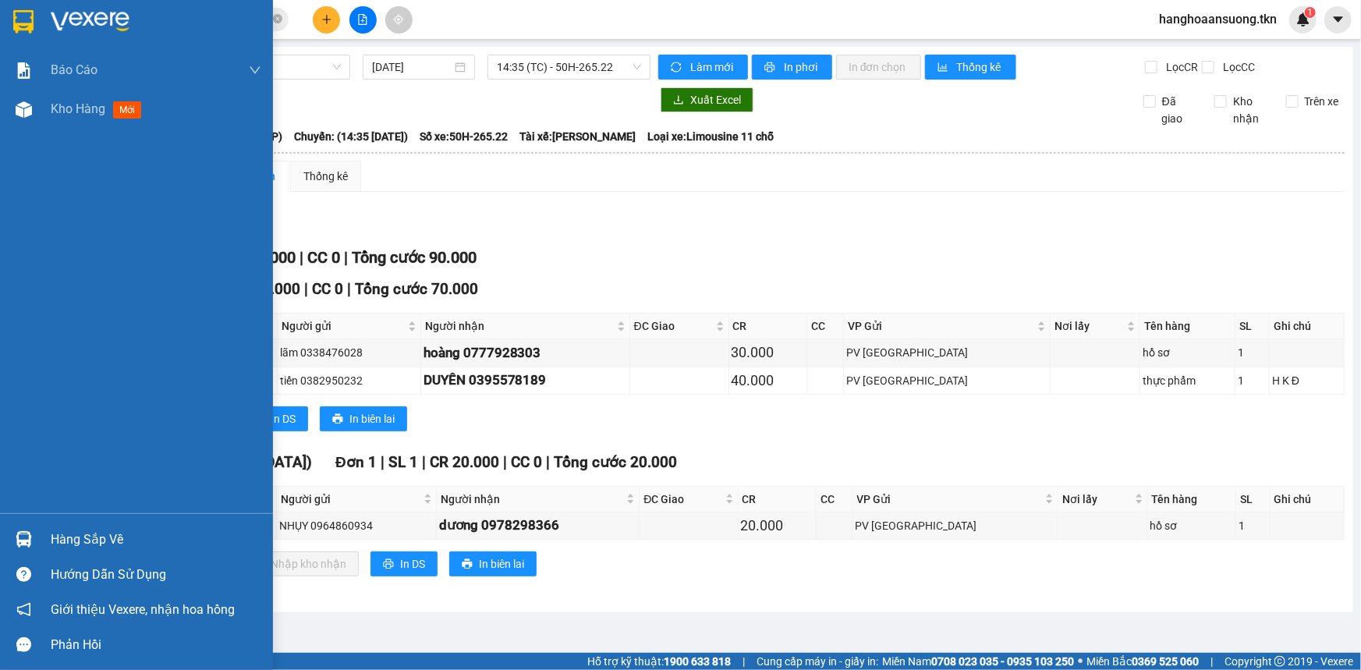
click at [33, 540] on div at bounding box center [23, 539] width 27 height 27
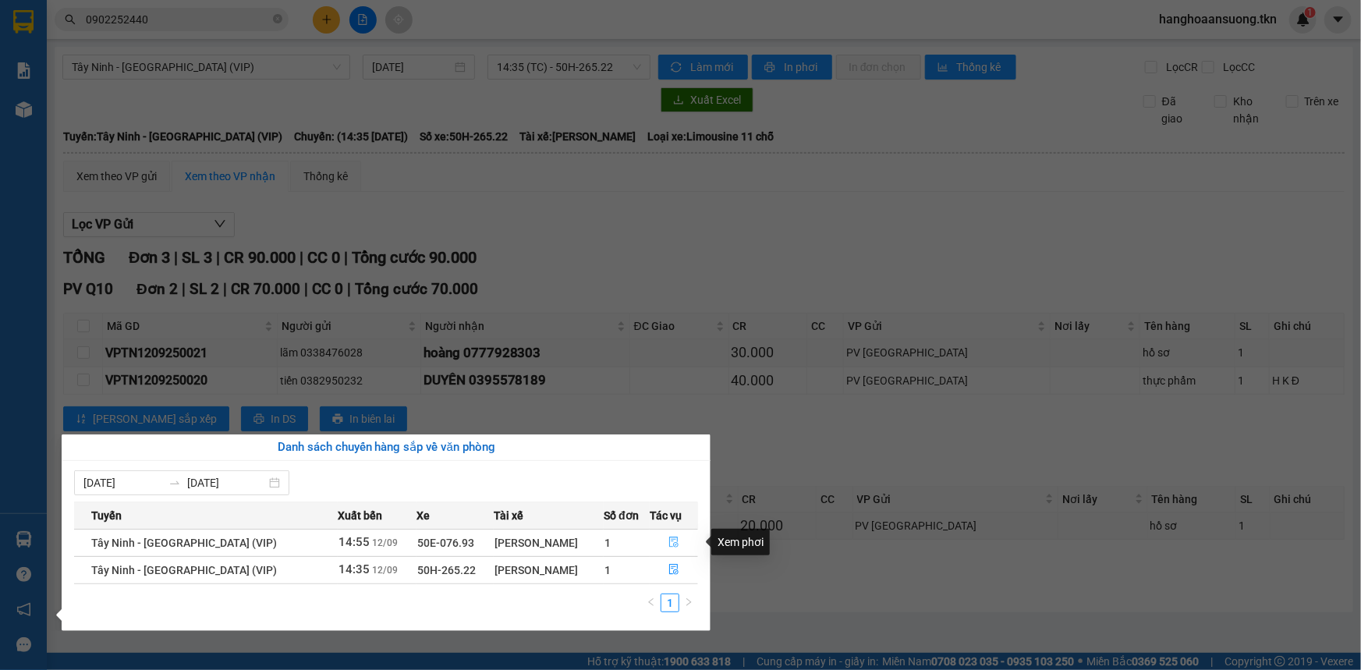
click at [674, 537] on icon "file-done" at bounding box center [673, 542] width 11 height 11
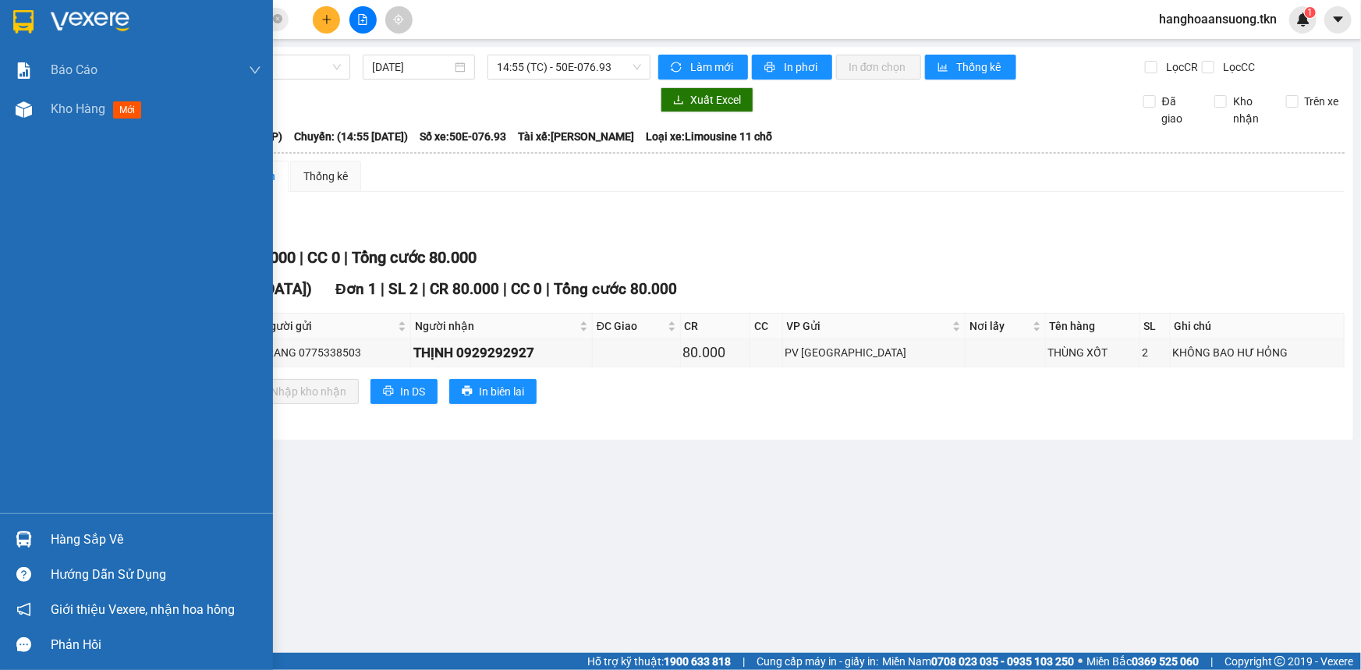
click at [20, 23] on img at bounding box center [23, 21] width 20 height 23
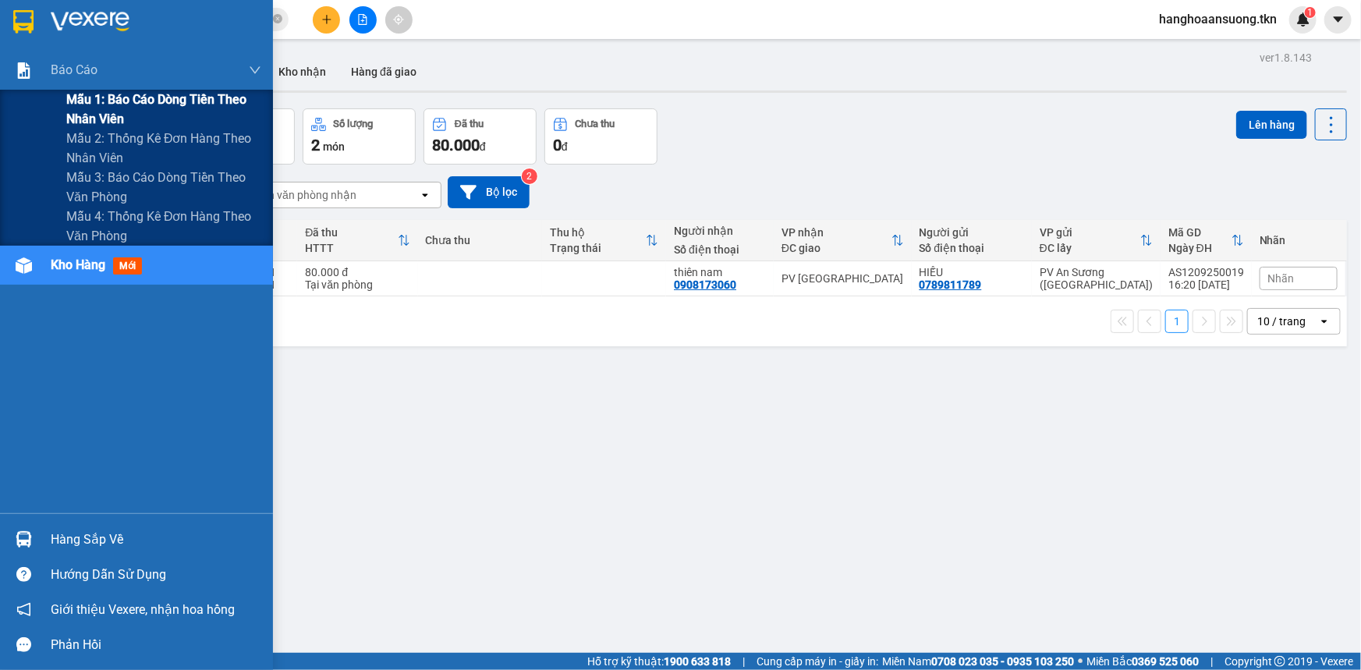
click at [44, 110] on div "Mẫu 1: Báo cáo dòng tiền theo nhân viên" at bounding box center [136, 109] width 273 height 39
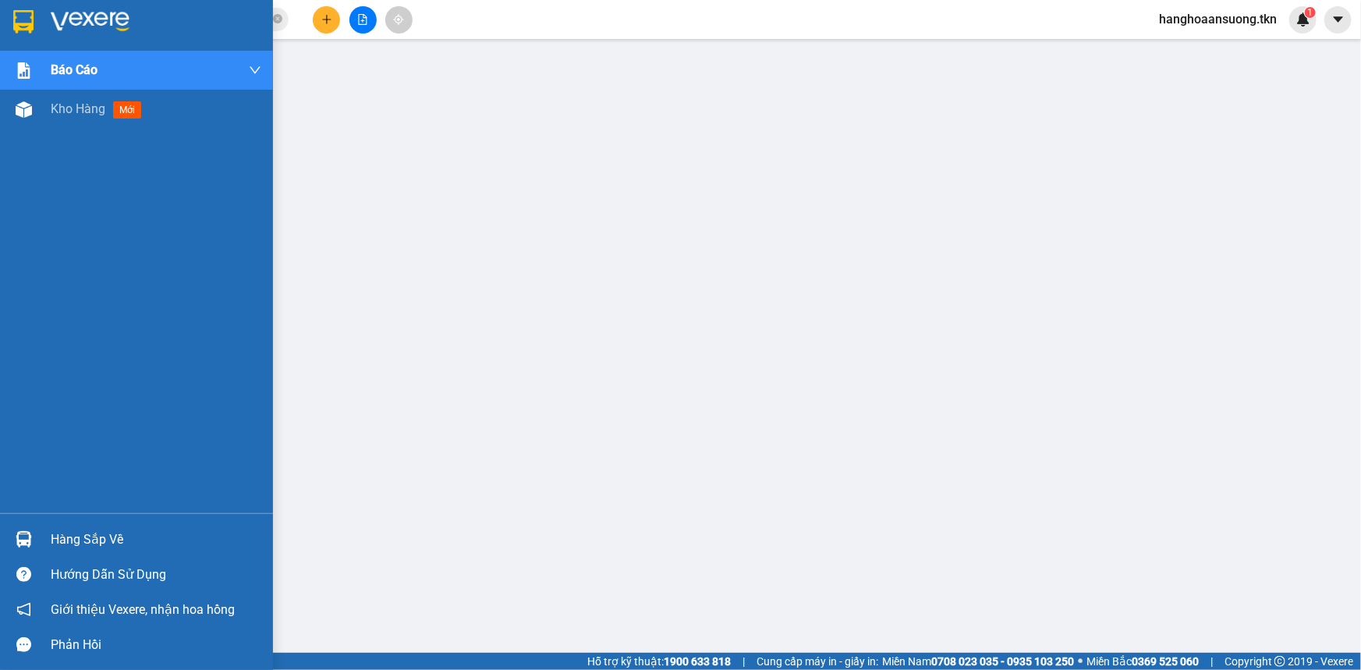
click at [16, 18] on img at bounding box center [23, 21] width 20 height 23
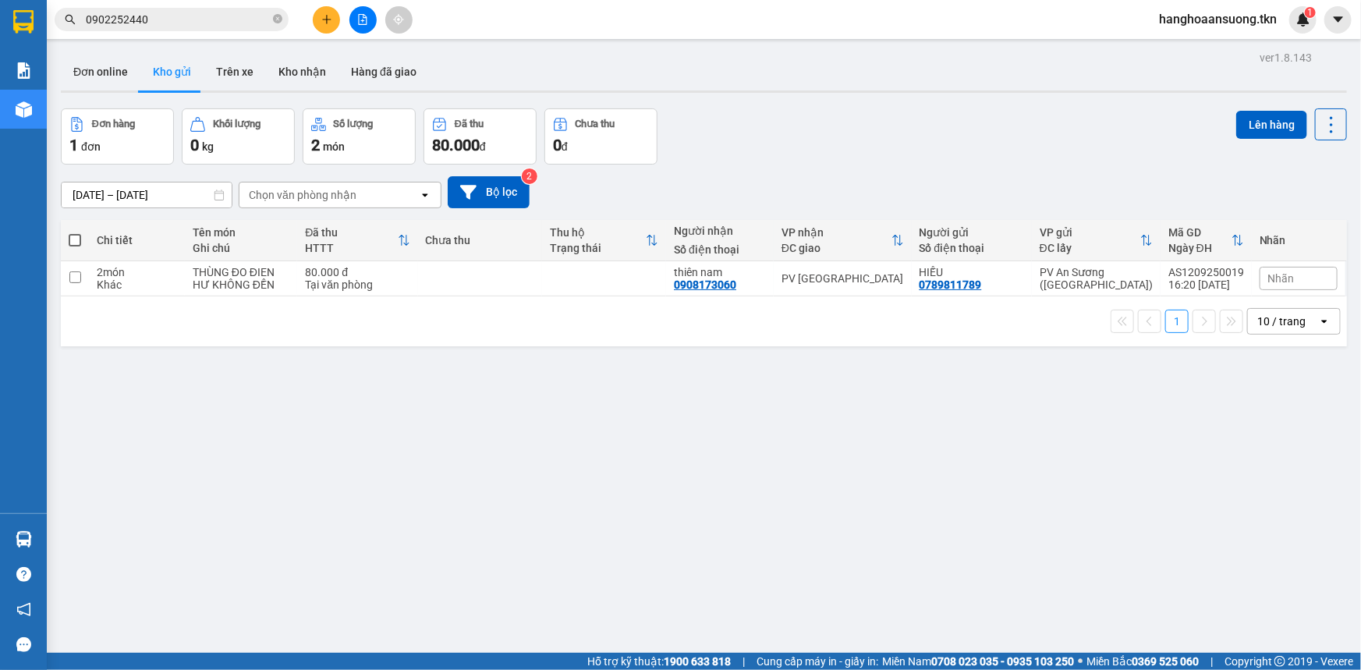
click at [226, 12] on input "0902252440" at bounding box center [178, 19] width 184 height 17
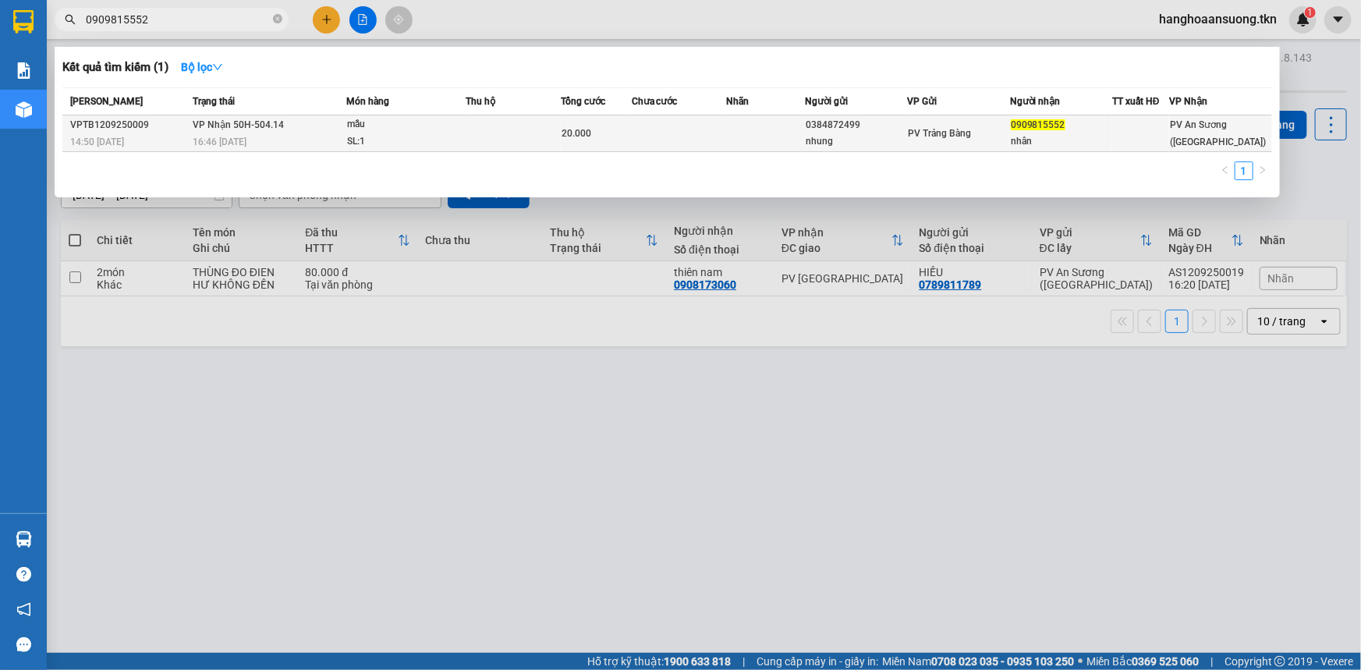
type input "0909815552"
click at [702, 137] on td at bounding box center [679, 133] width 94 height 37
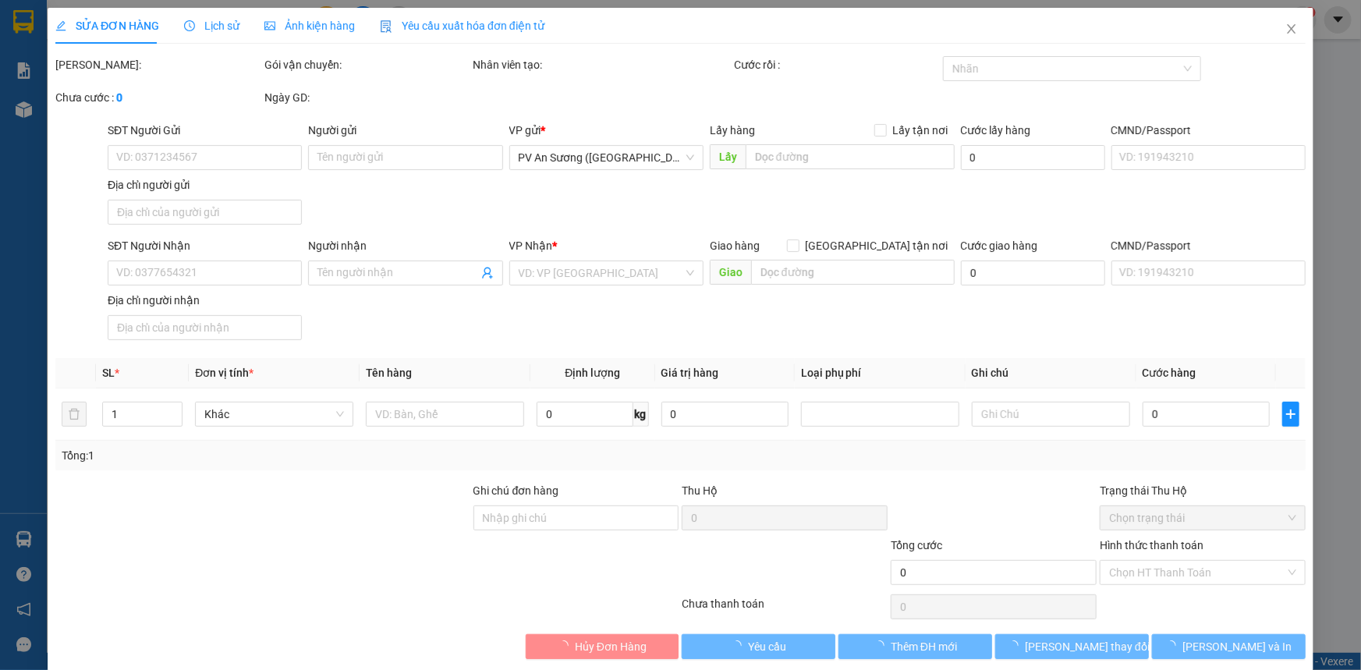
type input "0384872499"
type input "nhung"
type input "0909815552"
type input "nhân"
type input "20.000"
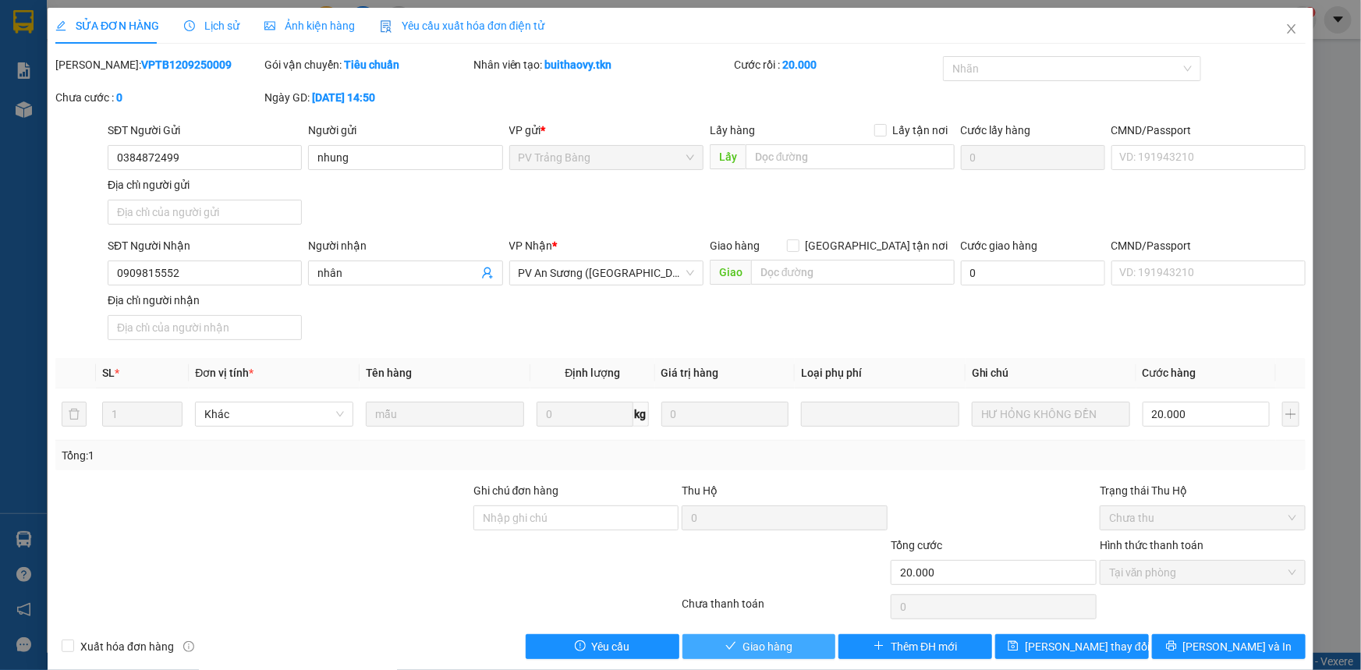
click at [743, 647] on span "Giao hàng" at bounding box center [768, 646] width 50 height 17
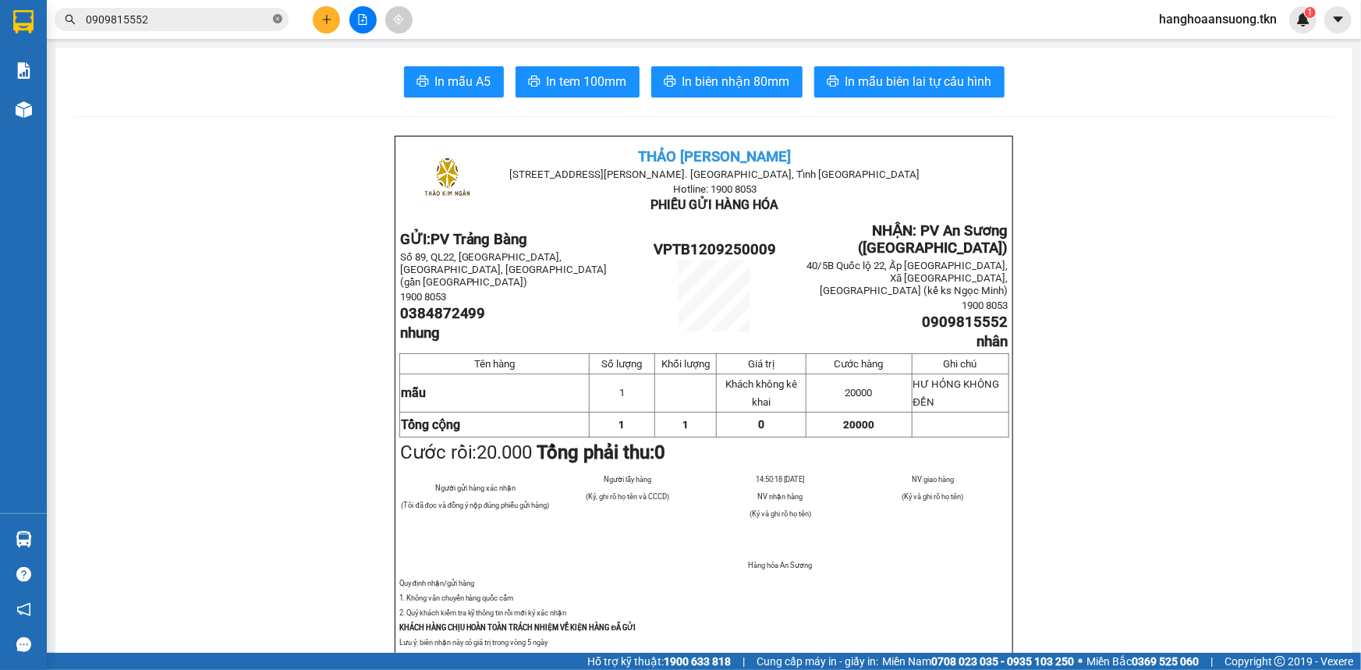
click at [279, 15] on icon "close-circle" at bounding box center [277, 18] width 9 height 9
click at [276, 16] on span at bounding box center [277, 19] width 9 height 17
click at [276, 17] on span at bounding box center [277, 19] width 9 height 17
click at [246, 30] on span at bounding box center [172, 19] width 234 height 23
click at [246, 16] on input "text" at bounding box center [178, 19] width 184 height 17
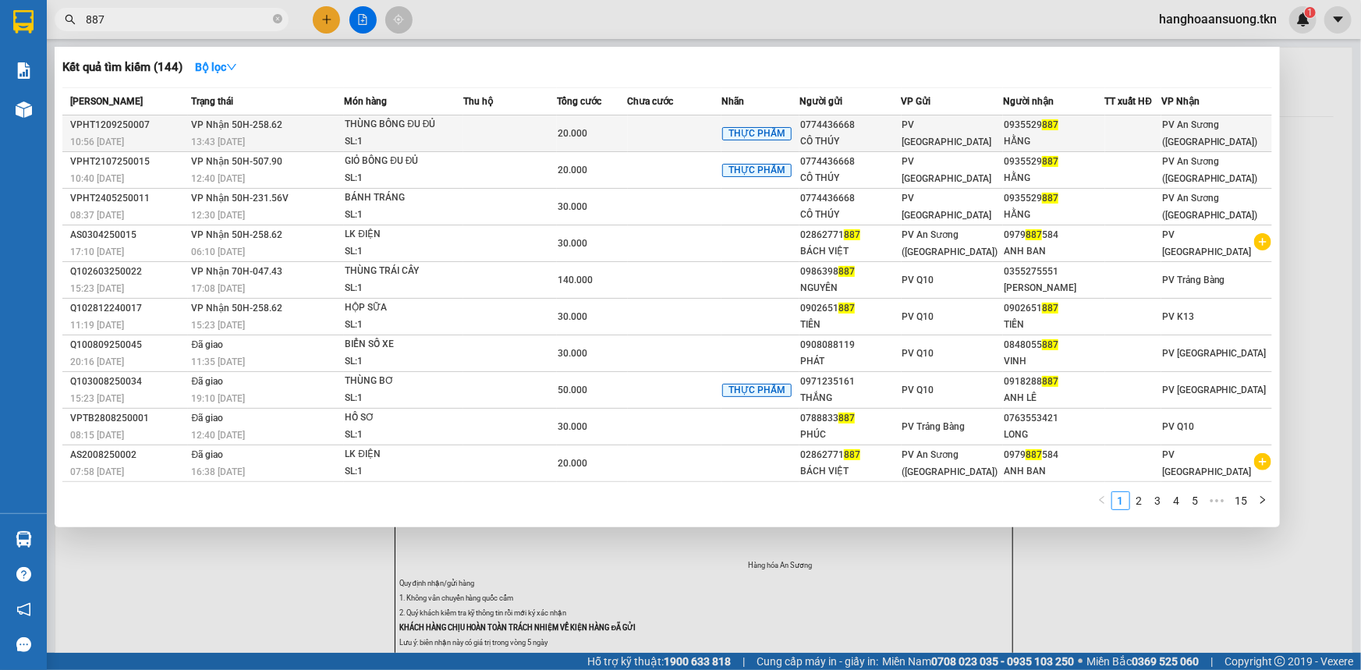
type input "887"
click at [1172, 129] on span "PV An Sương ([GEOGRAPHIC_DATA])" at bounding box center [1210, 133] width 96 height 28
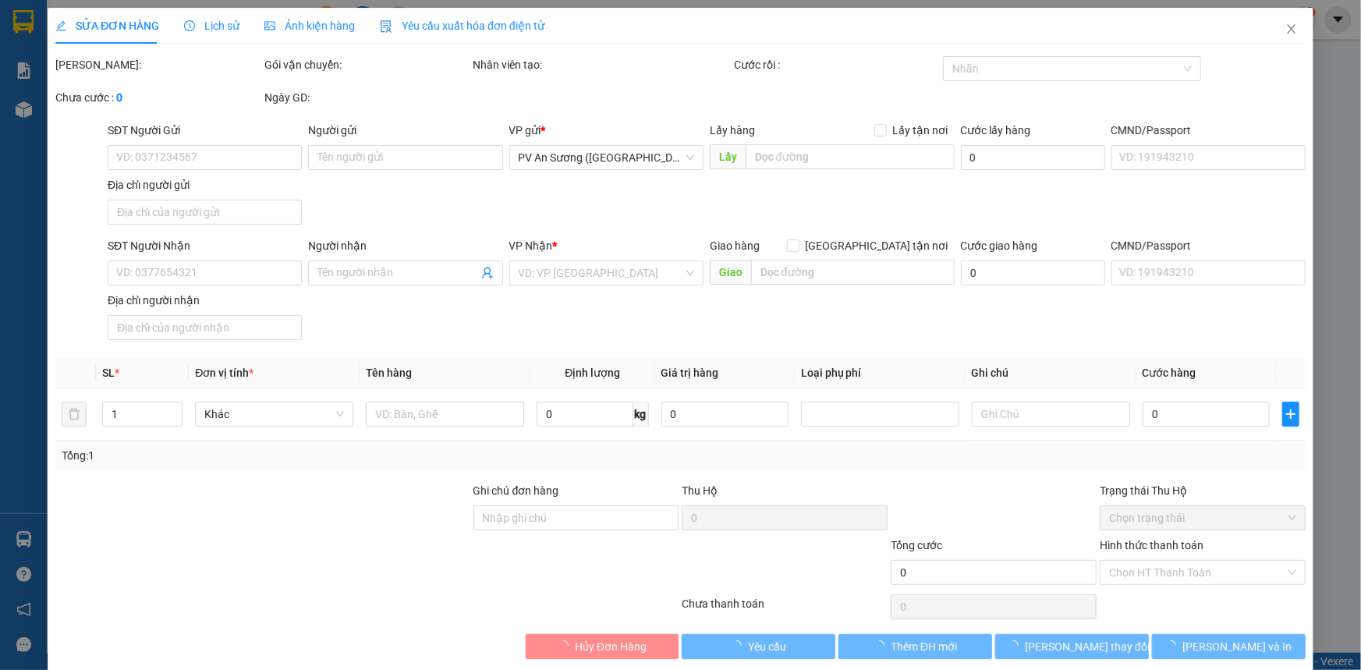
type input "0774436668"
type input "CÔ THÚY"
type input "0935529887"
type input "HẰNG"
type input "20.000"
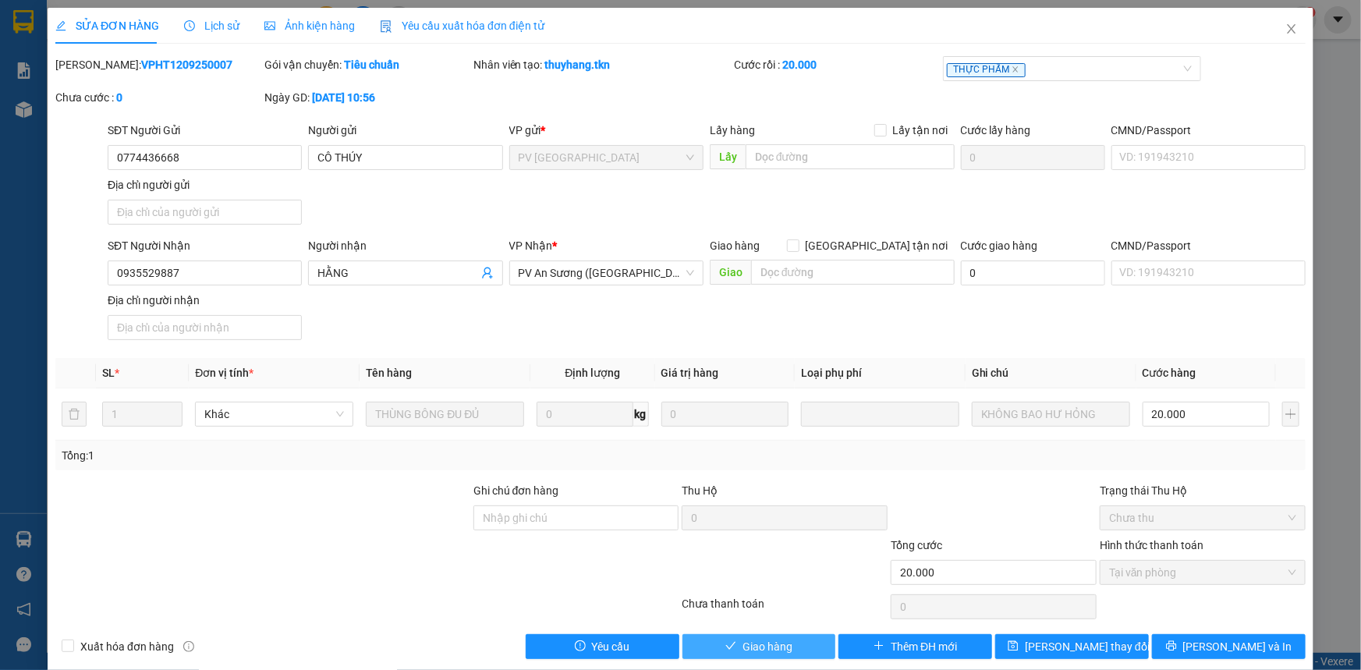
click at [785, 647] on span "Giao hàng" at bounding box center [768, 646] width 50 height 17
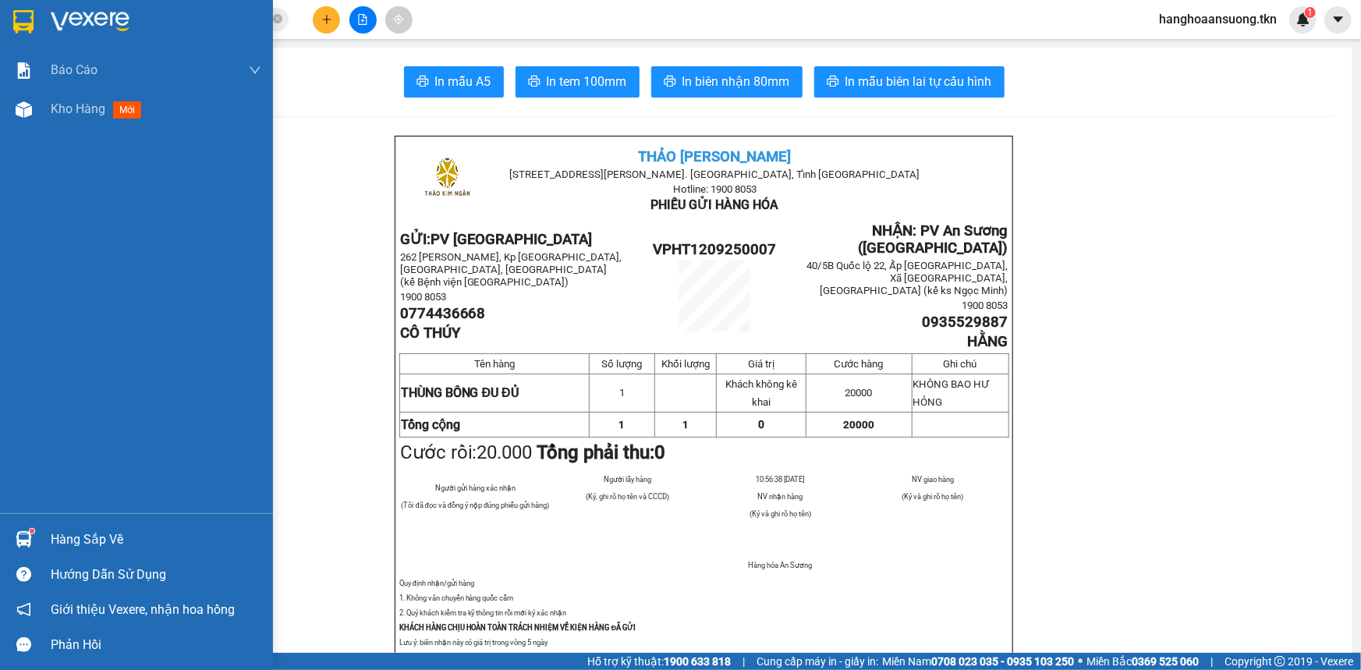
click at [23, 530] on div at bounding box center [23, 539] width 27 height 27
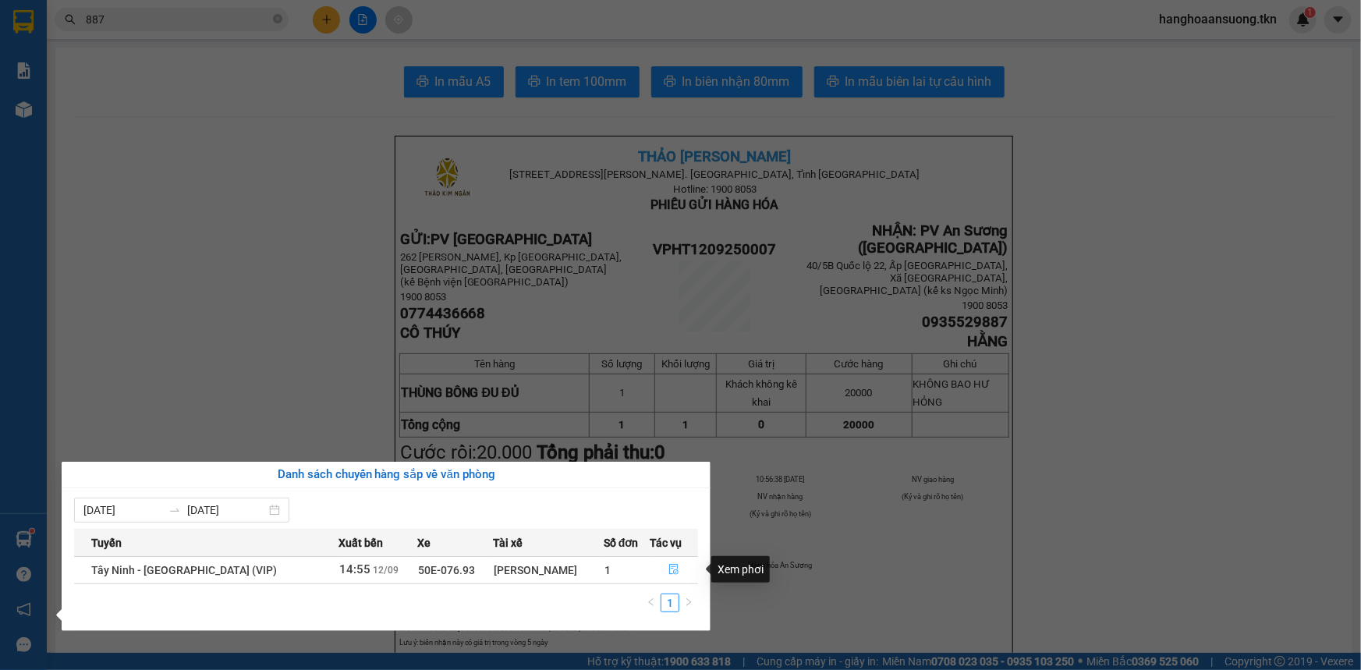
click at [668, 572] on icon "file-done" at bounding box center [673, 569] width 11 height 11
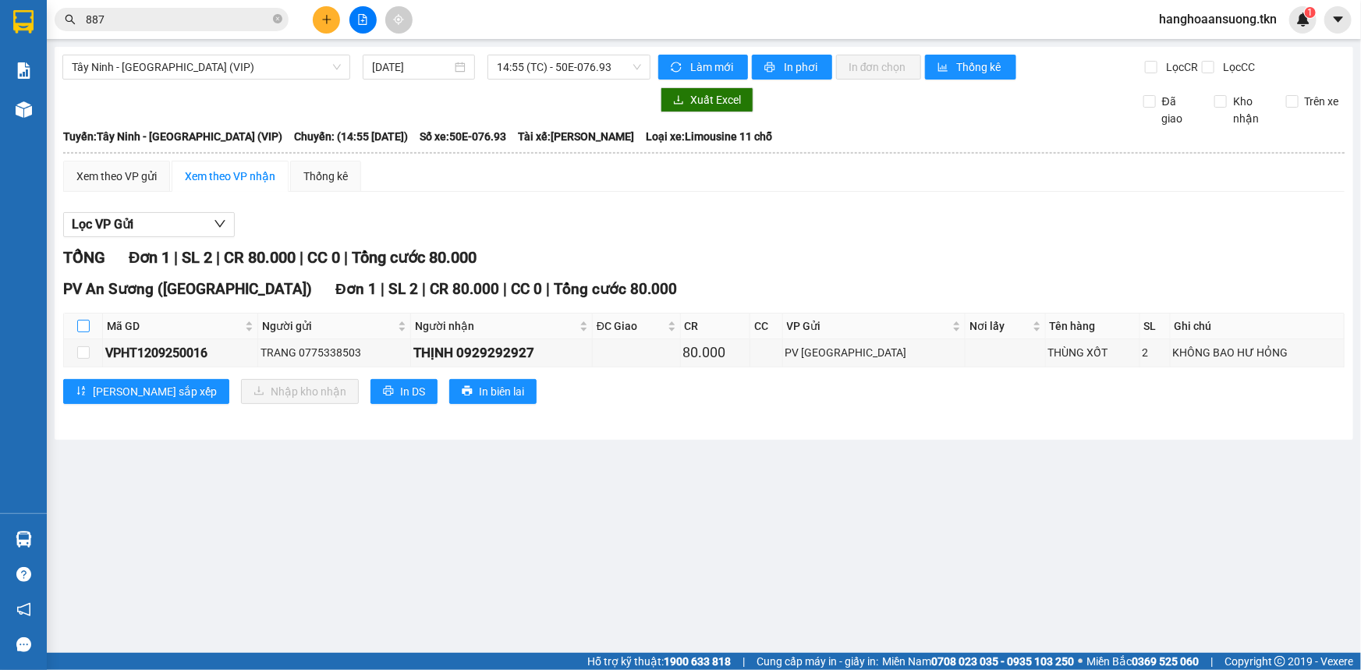
click at [83, 332] on input "checkbox" at bounding box center [83, 326] width 12 height 12
checkbox input "true"
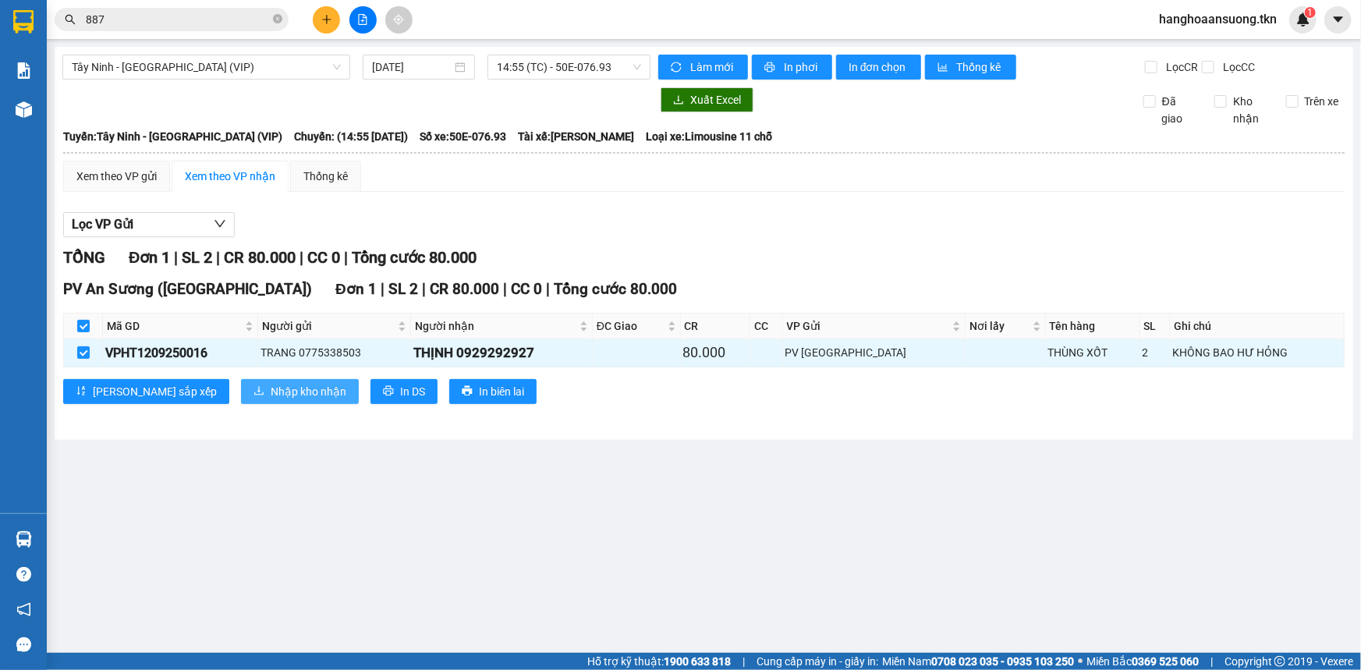
click at [241, 381] on button "Nhập kho nhận" at bounding box center [300, 391] width 118 height 25
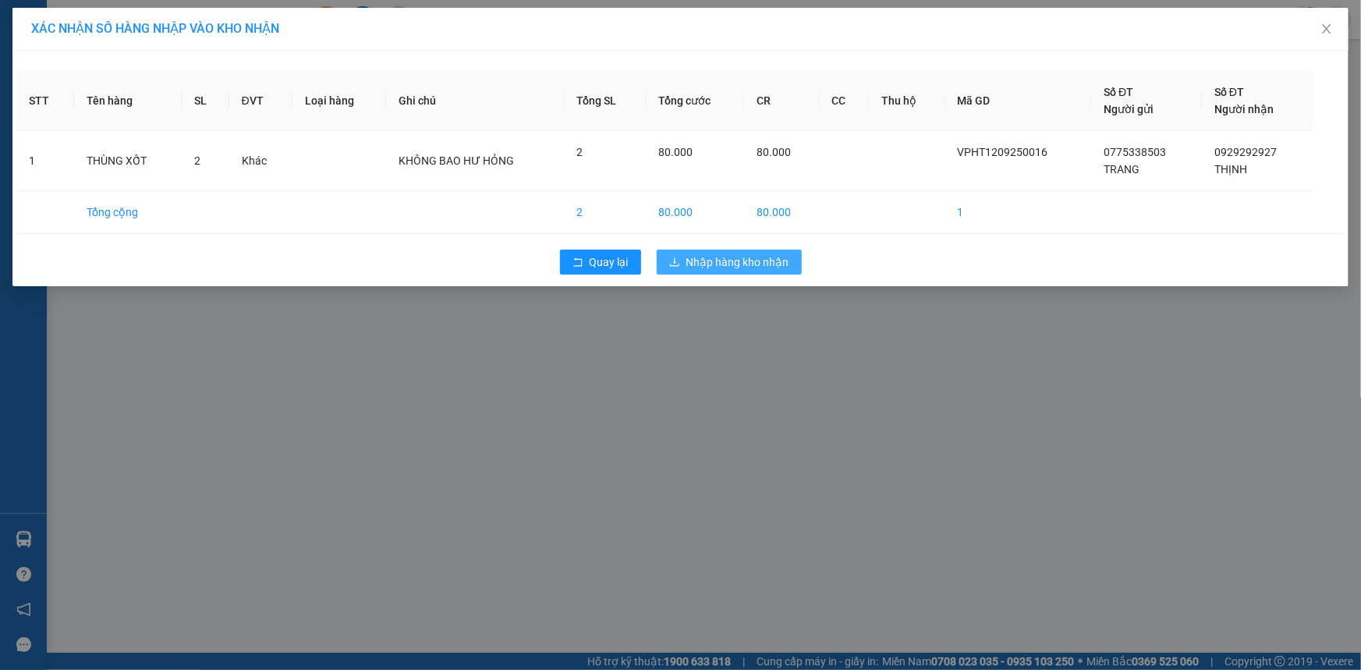
click at [725, 260] on span "Nhập hàng kho nhận" at bounding box center [737, 262] width 103 height 17
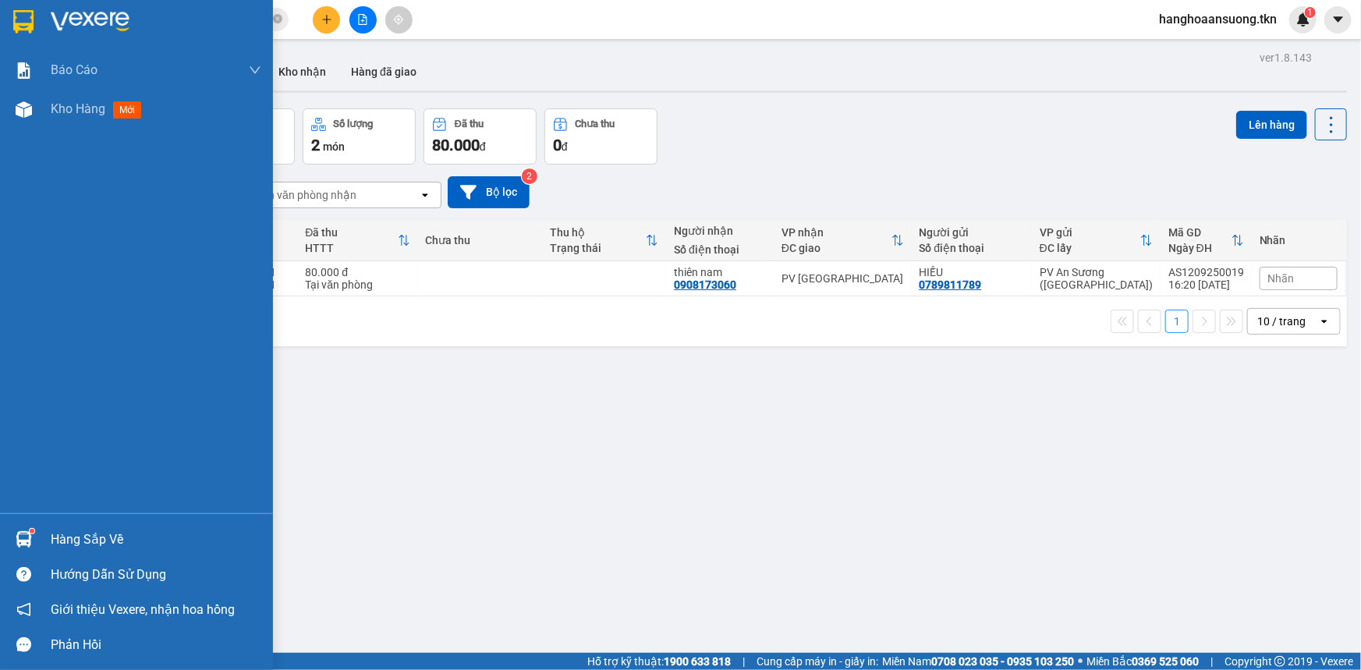
click at [34, 540] on div at bounding box center [23, 539] width 27 height 27
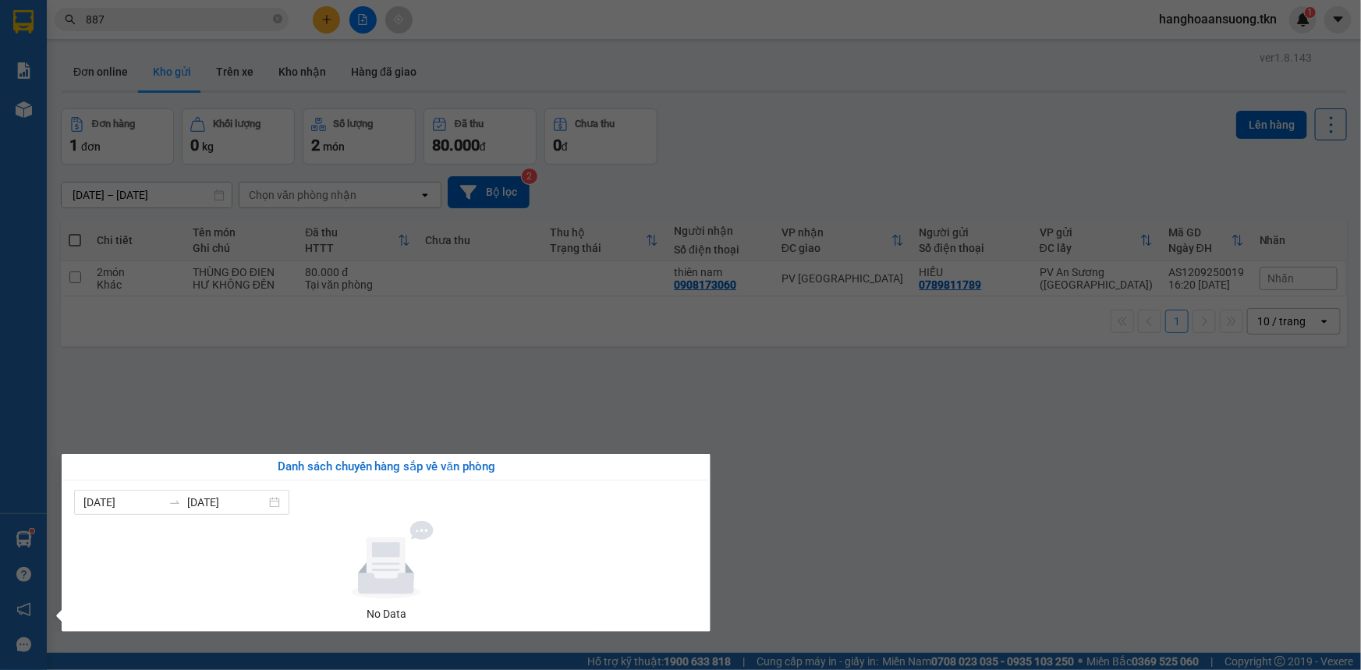
click at [236, 371] on section "Kết quả tìm kiếm ( 144 ) Bộ lọc Mã ĐH Trạng thái Món hàng Thu hộ Tổng cước Chưa…" at bounding box center [680, 335] width 1361 height 670
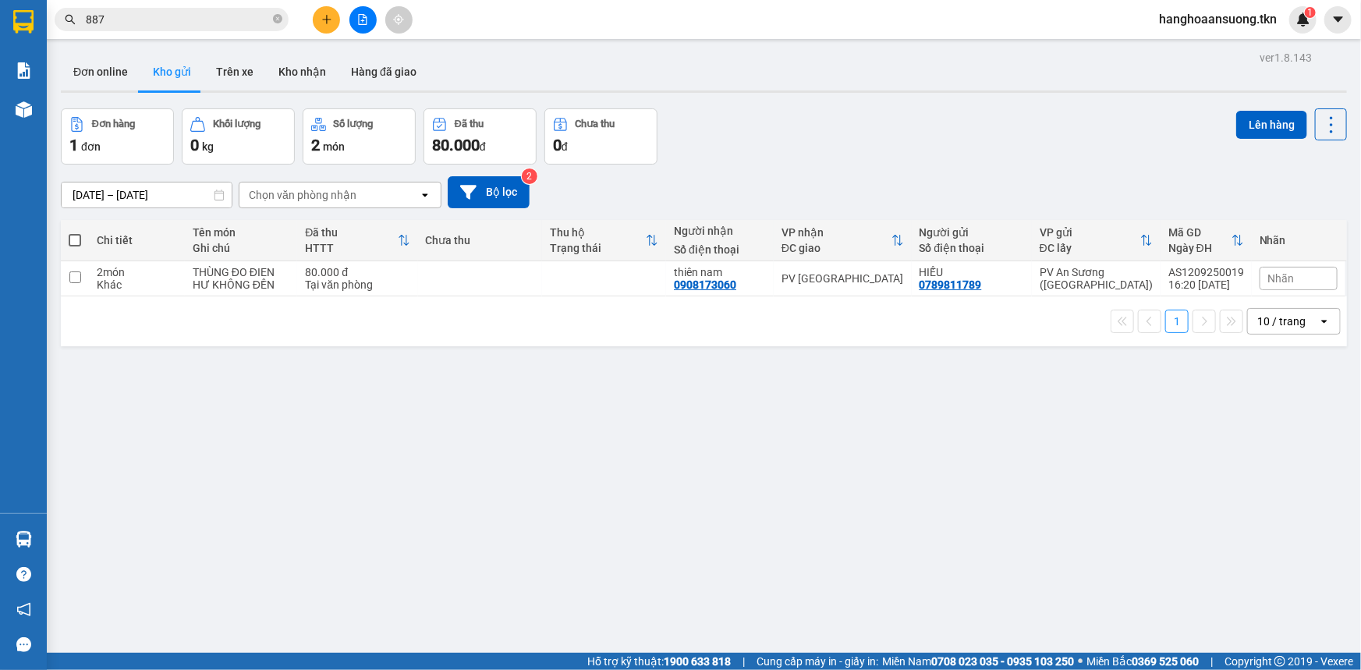
click at [203, 18] on input "887" at bounding box center [178, 19] width 184 height 17
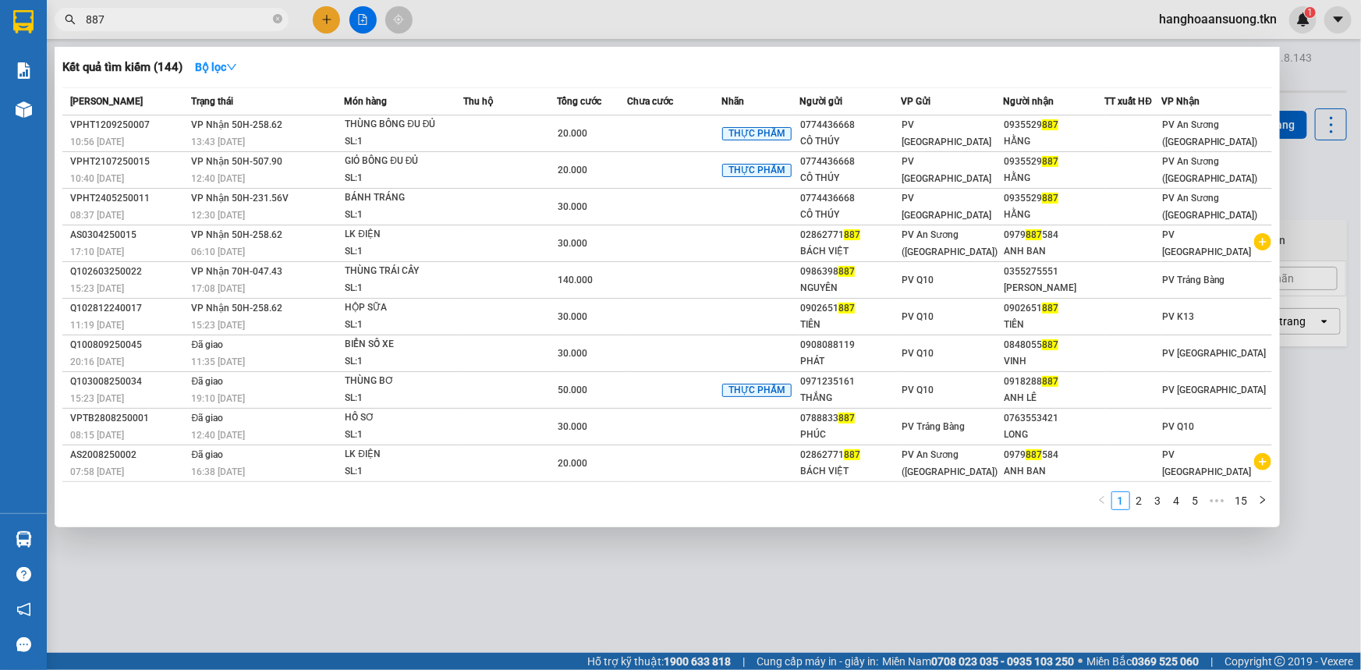
click at [203, 18] on input "887" at bounding box center [178, 19] width 184 height 17
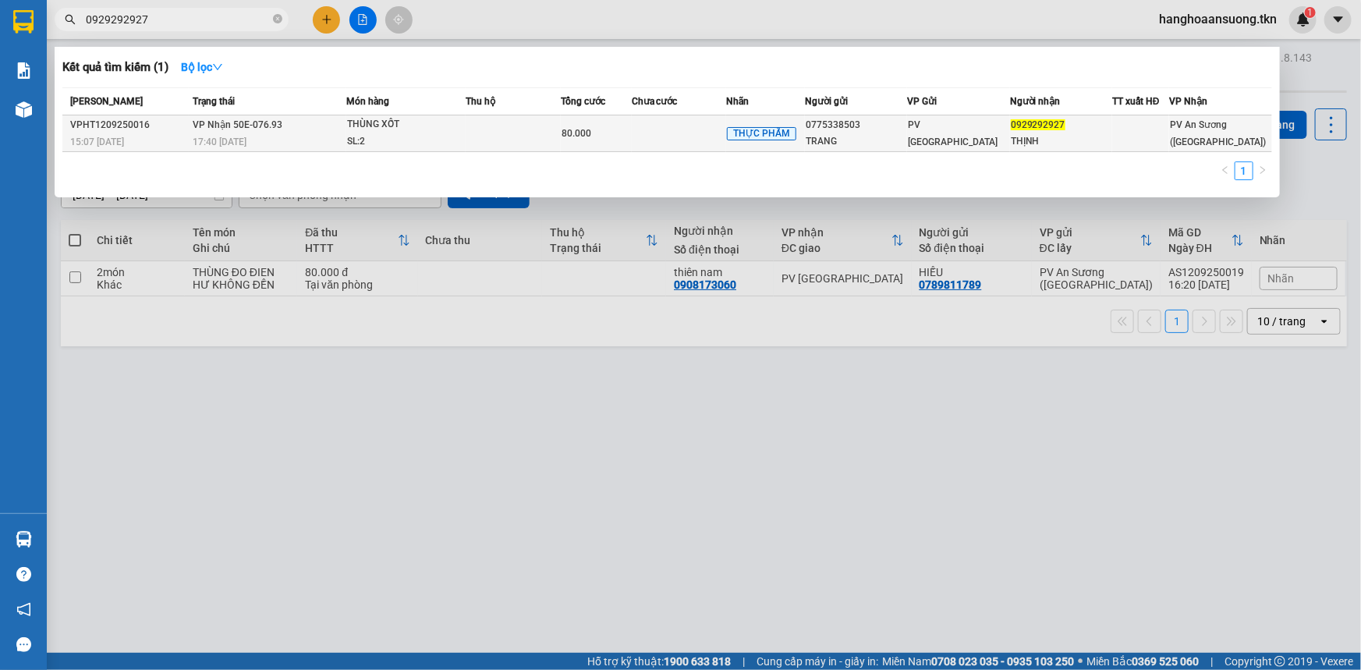
type input "0929292927"
click at [517, 145] on td at bounding box center [513, 133] width 94 height 37
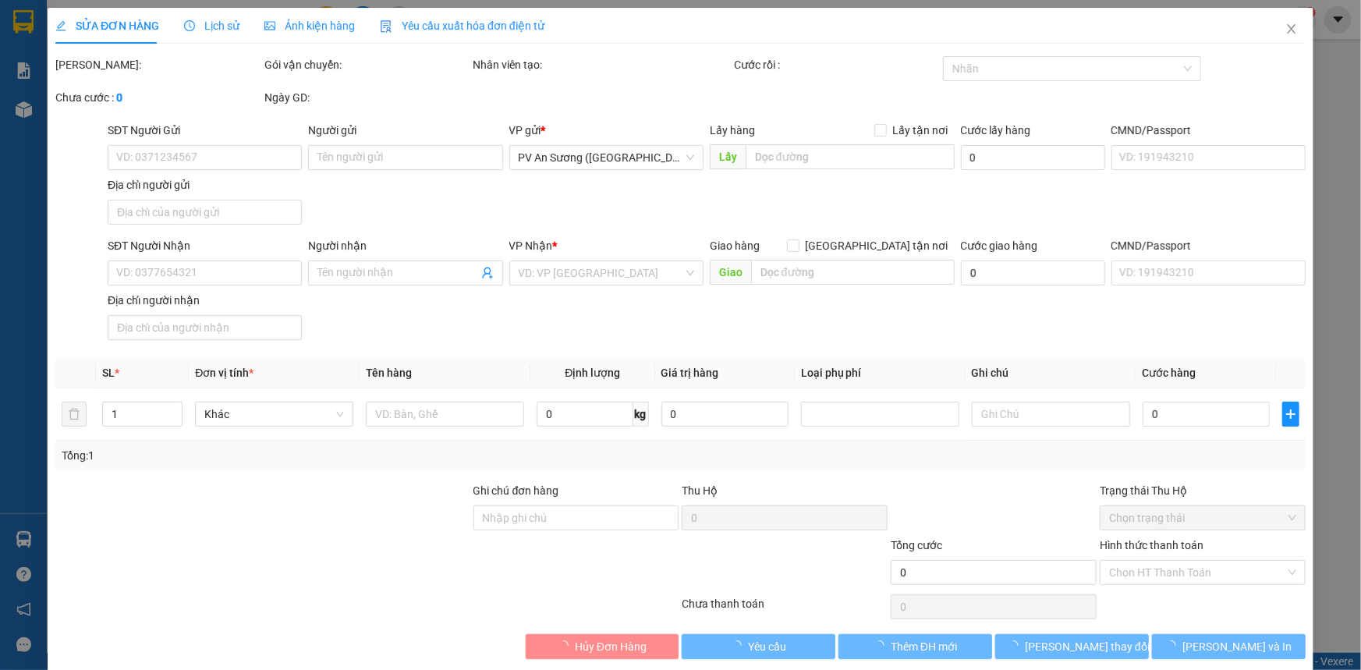
type input "0775338503"
type input "TRANG"
type input "0929292927"
type input "THỊNH"
type input "80.000"
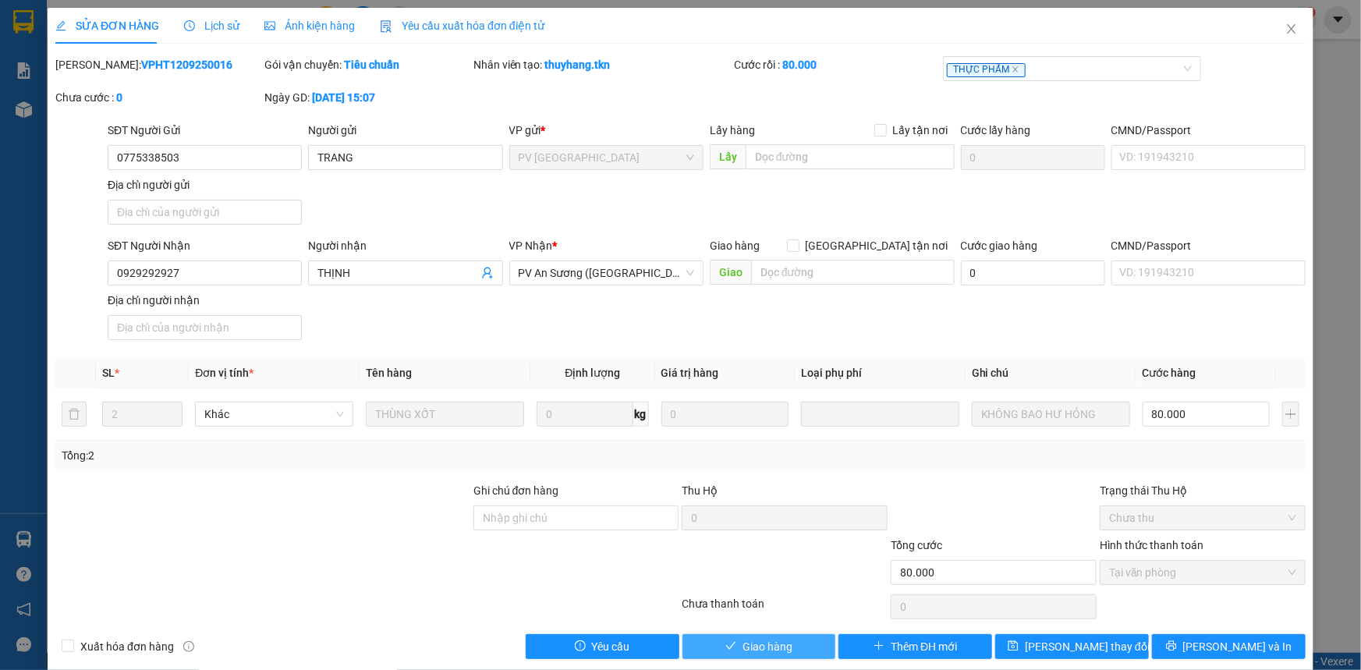
click at [749, 650] on span "Giao hàng" at bounding box center [768, 646] width 50 height 17
